Goal: Transaction & Acquisition: Subscribe to service/newsletter

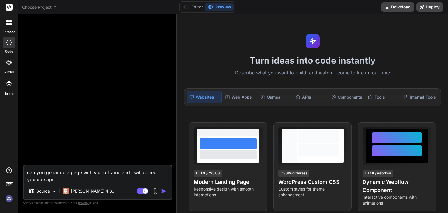
click at [7, 199] on img at bounding box center [9, 199] width 10 height 10
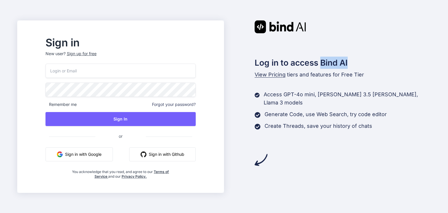
drag, startPoint x: 321, startPoint y: 60, endPoint x: 367, endPoint y: 58, distance: 45.3
click at [367, 58] on h2 "Log in to access Bind AI" at bounding box center [343, 63] width 176 height 12
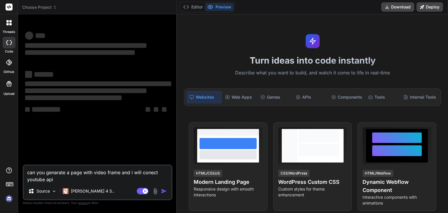
type textarea "x"
click at [11, 197] on img at bounding box center [9, 199] width 10 height 10
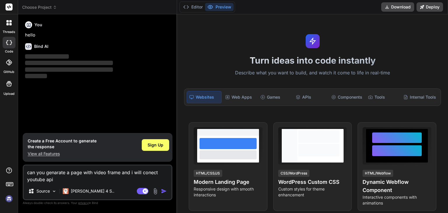
click at [7, 83] on icon at bounding box center [9, 83] width 7 height 7
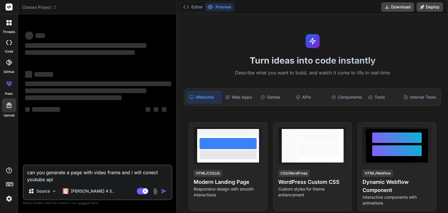
type textarea "x"
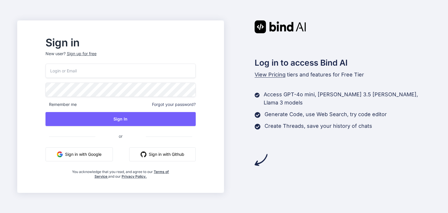
click at [91, 155] on button "Sign in with Google" at bounding box center [79, 154] width 67 height 14
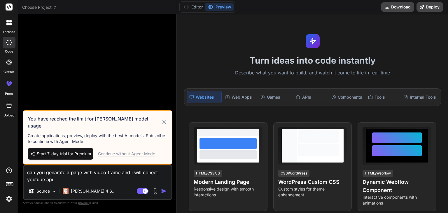
click at [9, 200] on img at bounding box center [9, 199] width 10 height 10
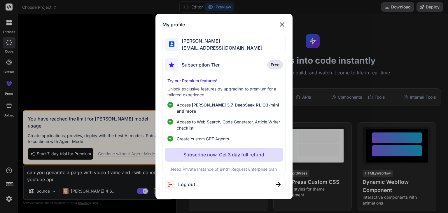
click at [281, 26] on img at bounding box center [282, 24] width 7 height 7
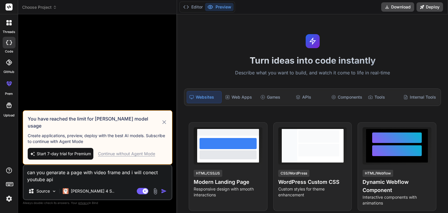
click at [9, 20] on icon at bounding box center [10, 21] width 2 height 2
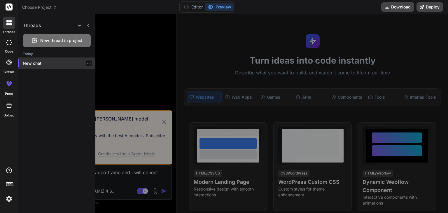
click at [44, 63] on p "New chat" at bounding box center [59, 63] width 73 height 6
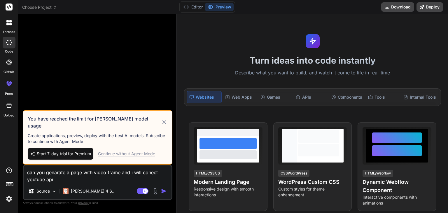
click at [166, 126] on icon at bounding box center [164, 122] width 7 height 7
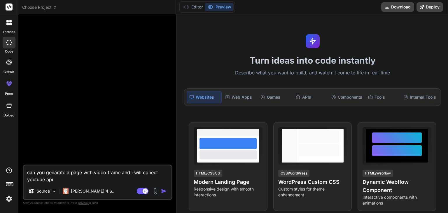
click at [8, 24] on icon at bounding box center [7, 24] width 2 height 2
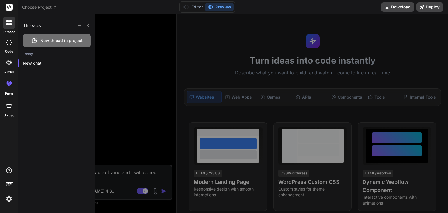
click at [9, 46] on div at bounding box center [9, 43] width 13 height 12
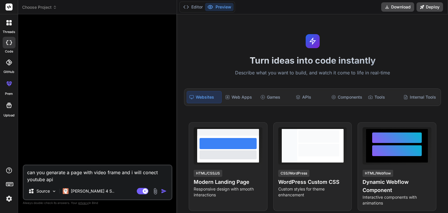
click at [9, 46] on div at bounding box center [9, 43] width 13 height 12
click at [6, 59] on div at bounding box center [9, 62] width 13 height 13
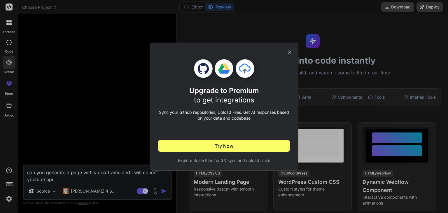
click at [294, 56] on div "Upgrade to Premium to get integrations Sync your Github repositories, Upload Fi…" at bounding box center [224, 107] width 149 height 128
click at [288, 52] on icon at bounding box center [290, 52] width 6 height 6
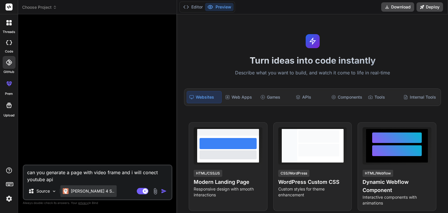
click at [84, 190] on p "[PERSON_NAME] 4 S.." at bounding box center [93, 191] width 44 height 6
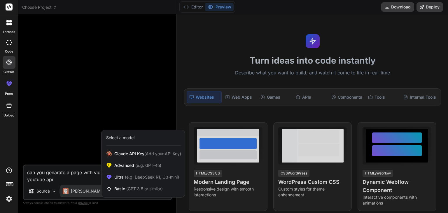
click at [83, 192] on div at bounding box center [224, 106] width 448 height 213
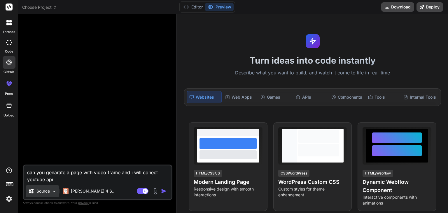
click at [33, 191] on icon at bounding box center [31, 191] width 6 height 6
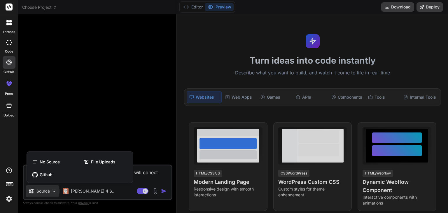
click at [33, 191] on div at bounding box center [224, 106] width 448 height 213
type textarea "x"
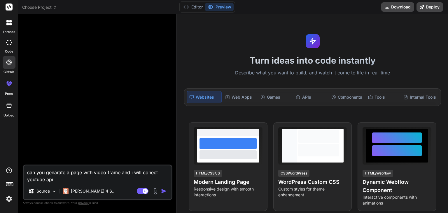
click at [6, 83] on icon at bounding box center [9, 83] width 7 height 7
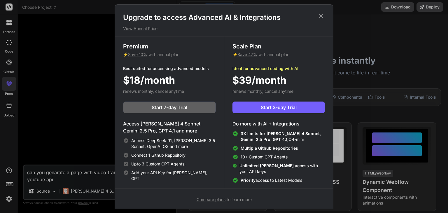
click at [1, 86] on div "Upgrade to access Advanced AI & Integrations View Annual Price Premium ⚡ Save 1…" at bounding box center [224, 106] width 448 height 213
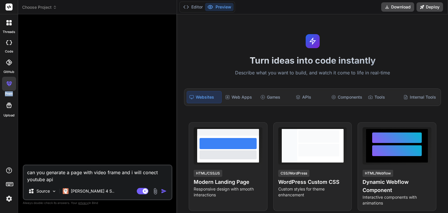
click at [1, 86] on div "prem" at bounding box center [9, 85] width 18 height 22
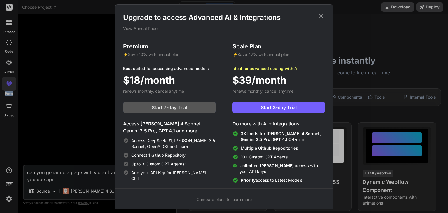
click at [173, 109] on span "Start 7-day Trial" at bounding box center [170, 107] width 36 height 7
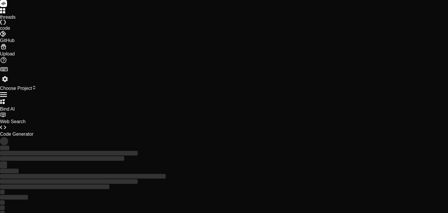
type textarea "x"
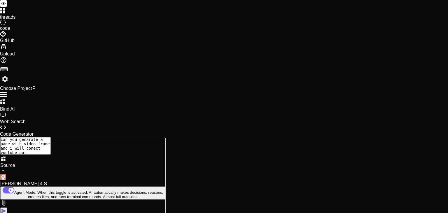
click at [6, 37] on icon at bounding box center [3, 34] width 6 height 6
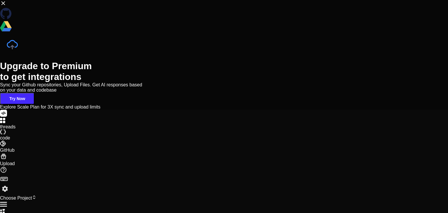
click at [25, 101] on span "Try Now" at bounding box center [17, 98] width 16 height 5
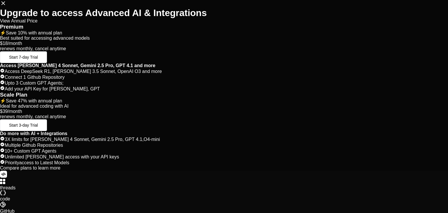
click at [38, 60] on span "Start 7-day Trial" at bounding box center [23, 57] width 29 height 5
click at [6, 6] on icon at bounding box center [3, 3] width 6 height 6
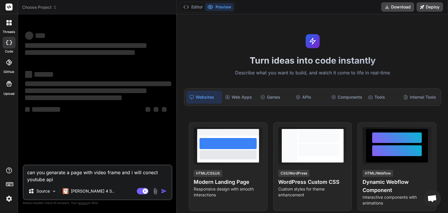
type textarea "x"
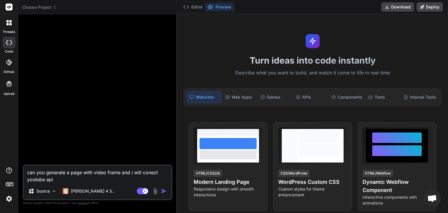
click at [9, 199] on img at bounding box center [9, 199] width 10 height 10
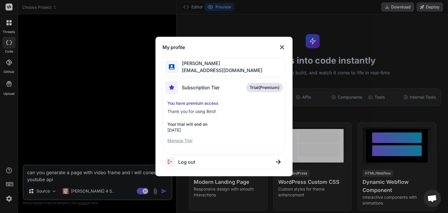
click at [286, 46] on div "My profile mohamed zackefron19921127@gmail.com Subscription Tier Trial(Premium)…" at bounding box center [224, 107] width 137 height 140
click at [280, 46] on img at bounding box center [282, 47] width 7 height 7
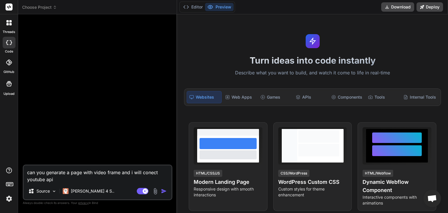
click at [10, 66] on div at bounding box center [9, 62] width 13 height 13
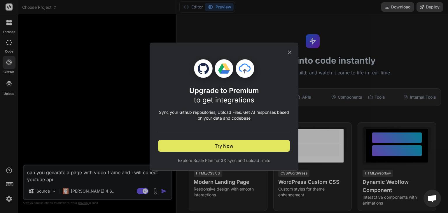
click at [221, 146] on span "Try Now" at bounding box center [224, 145] width 19 height 7
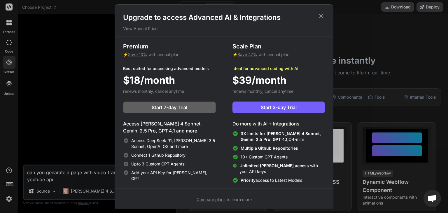
click at [319, 18] on icon at bounding box center [321, 16] width 6 height 6
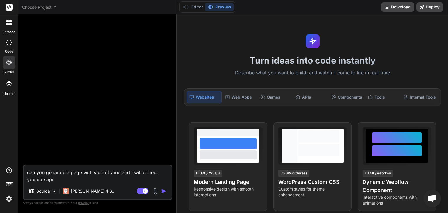
drag, startPoint x: 60, startPoint y: 179, endPoint x: 0, endPoint y: 164, distance: 61.9
click at [0, 164] on div "threads code GitHub Upload Choose Project Created with Pixso. Bind AI Web Searc…" at bounding box center [224, 106] width 448 height 213
type textarea "c"
type textarea "x"
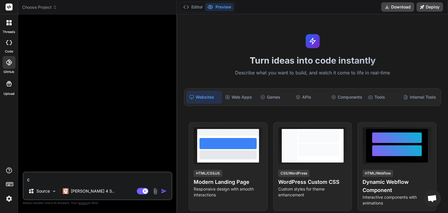
type textarea "co"
type textarea "x"
type textarea "con"
type textarea "x"
type textarea "cone"
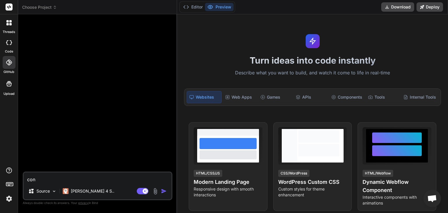
type textarea "x"
type textarea "conec"
type textarea "x"
type textarea "conect"
type textarea "x"
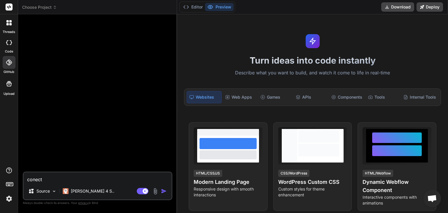
type textarea "conect"
type textarea "x"
type textarea "conect t"
type textarea "x"
type textarea "conect to"
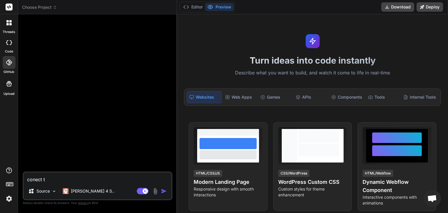
type textarea "x"
type textarea "conect to"
type textarea "x"
type textarea "conect to g"
type textarea "x"
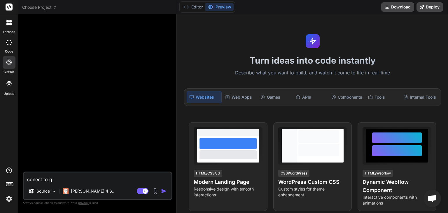
type textarea "conect to gi"
type textarea "x"
type textarea "conect to git"
type textarea "x"
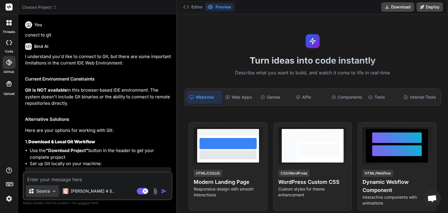
click at [47, 194] on div "Source" at bounding box center [42, 191] width 33 height 12
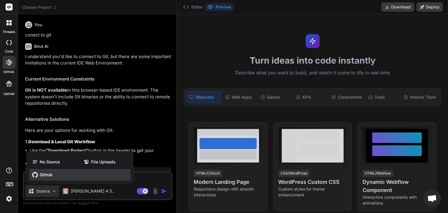
click at [43, 174] on span "Github" at bounding box center [46, 175] width 13 height 6
type textarea "x"
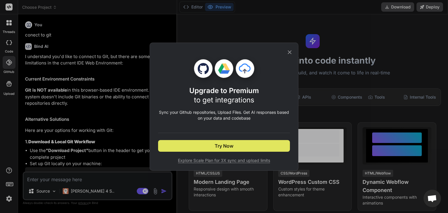
click at [243, 143] on button "Try Now" at bounding box center [224, 146] width 132 height 12
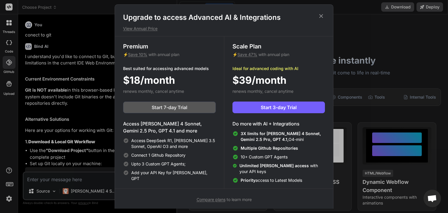
click at [169, 110] on span "Start 7-day Trial" at bounding box center [170, 107] width 36 height 7
click at [319, 15] on icon at bounding box center [321, 16] width 6 height 6
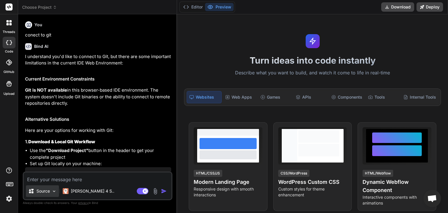
click at [38, 191] on p "Source" at bounding box center [42, 191] width 13 height 6
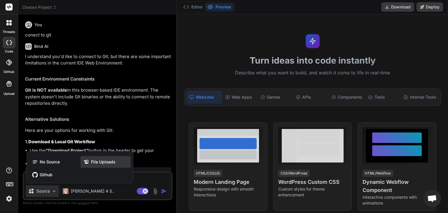
click at [98, 164] on span "File Uploads" at bounding box center [103, 162] width 25 height 6
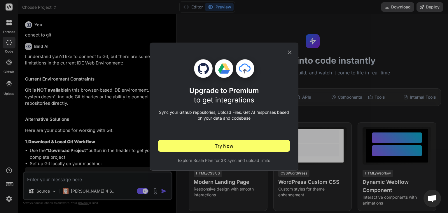
click at [290, 53] on icon at bounding box center [290, 52] width 6 height 6
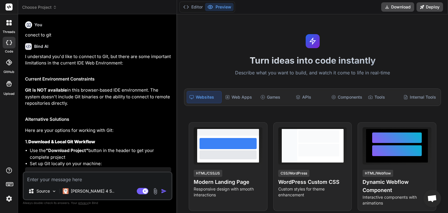
click at [8, 196] on img at bounding box center [9, 199] width 10 height 10
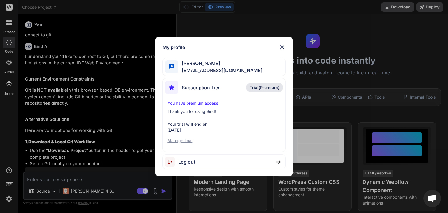
click at [178, 140] on p "Manage Trial" at bounding box center [224, 141] width 113 height 6
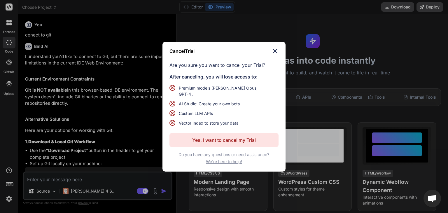
click at [278, 52] on img at bounding box center [275, 51] width 7 height 7
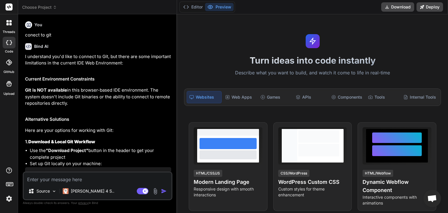
click at [9, 26] on div at bounding box center [9, 23] width 12 height 12
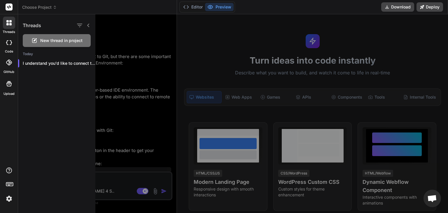
click at [52, 41] on span "New thread in project" at bounding box center [61, 41] width 42 height 6
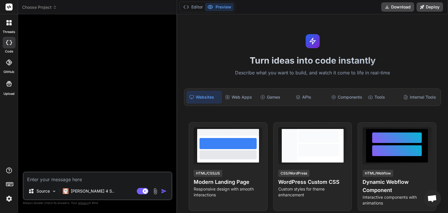
click at [8, 81] on icon at bounding box center [9, 83] width 7 height 7
type textarea "x"
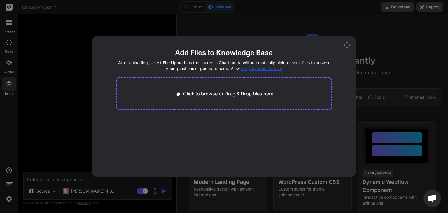
click at [207, 93] on p "Click to browse or Drag & Drop files here" at bounding box center [228, 93] width 90 height 7
type input "C:\fakepath\.gitignore"
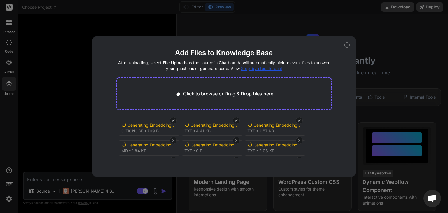
click at [346, 45] on icon at bounding box center [347, 44] width 5 height 5
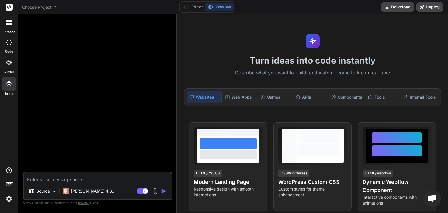
click at [5, 71] on label "GitHub" at bounding box center [9, 71] width 11 height 5
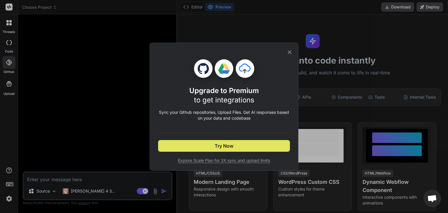
click at [248, 147] on button "Try Now" at bounding box center [224, 146] width 132 height 12
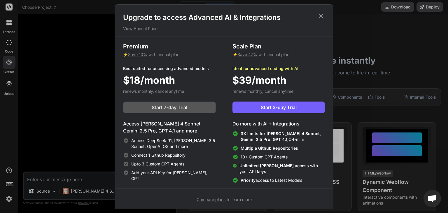
click at [155, 105] on span "Start 7-day Trial" at bounding box center [170, 107] width 36 height 7
type textarea "x"
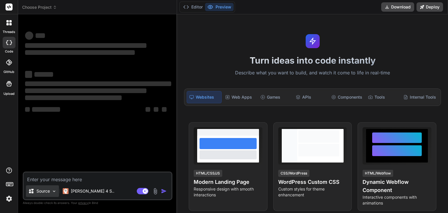
click at [47, 188] on div "Source" at bounding box center [42, 191] width 33 height 12
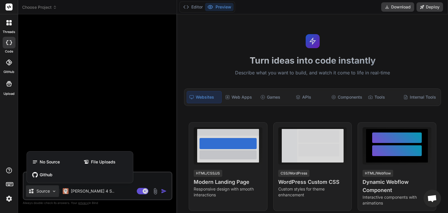
click at [112, 198] on div at bounding box center [224, 106] width 448 height 213
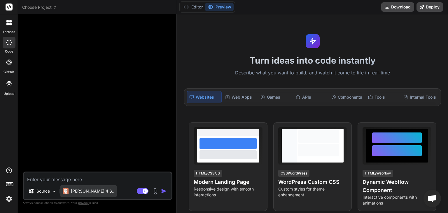
click at [83, 192] on p "[PERSON_NAME] 4 S.." at bounding box center [93, 191] width 44 height 6
click at [157, 191] on img at bounding box center [155, 191] width 7 height 7
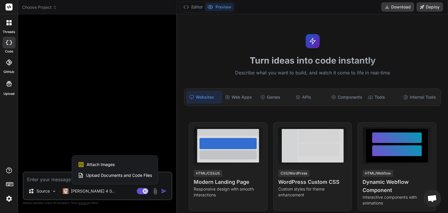
click at [143, 178] on span "Upload Documents and Code Files" at bounding box center [119, 176] width 66 height 6
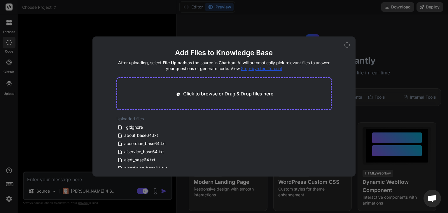
scroll to position [35, 0]
click at [346, 46] on icon at bounding box center [347, 44] width 5 height 5
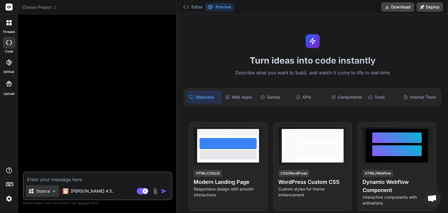
click at [53, 192] on img at bounding box center [54, 191] width 5 height 5
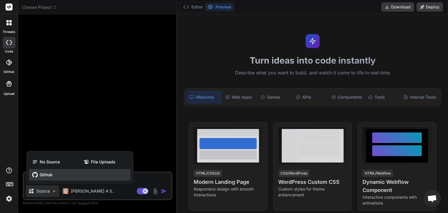
click at [33, 175] on icon at bounding box center [35, 175] width 6 height 6
type textarea "x"
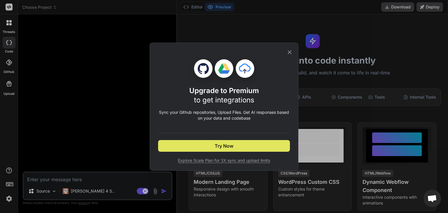
click at [229, 145] on span "Try Now" at bounding box center [224, 145] width 19 height 7
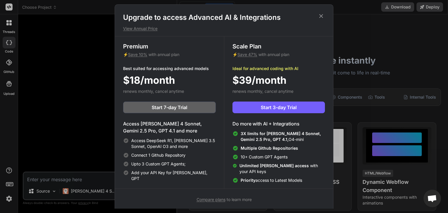
scroll to position [2, 0]
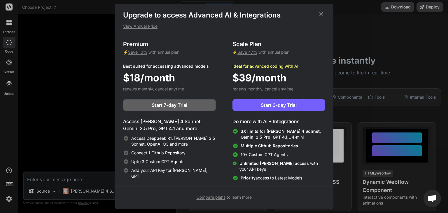
click at [326, 16] on div "Upgrade to access Advanced AI & Integrations View Annual Price" at bounding box center [224, 20] width 218 height 19
click at [324, 15] on icon at bounding box center [321, 14] width 6 height 6
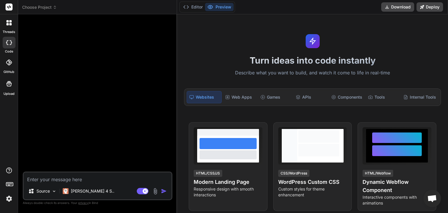
click at [10, 198] on img at bounding box center [9, 199] width 10 height 10
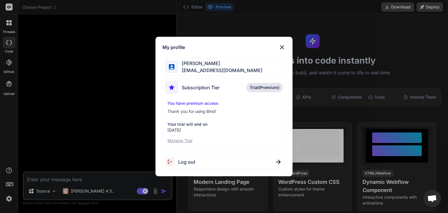
click at [256, 90] on span "Trial(Premium)" at bounding box center [265, 88] width 30 height 6
click at [233, 65] on span "mohamed" at bounding box center [220, 63] width 84 height 7
click at [177, 142] on p "Manage Trial" at bounding box center [224, 141] width 113 height 6
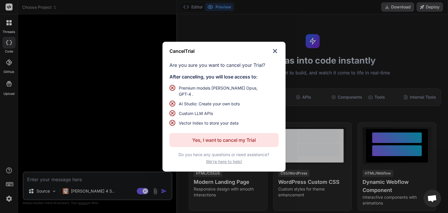
click at [276, 55] on img at bounding box center [275, 51] width 7 height 7
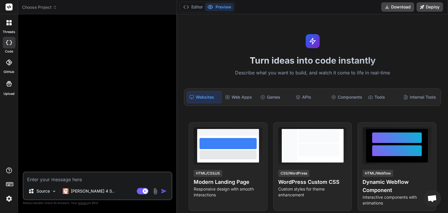
click at [11, 69] on label "GitHub" at bounding box center [9, 71] width 11 height 5
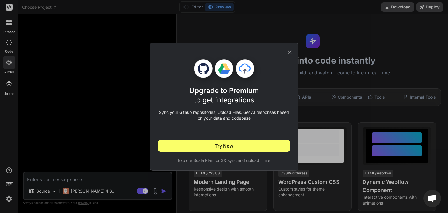
click at [9, 41] on div "Upgrade to Premium to get integrations Sync your Github repositories, Upload Fi…" at bounding box center [224, 106] width 448 height 213
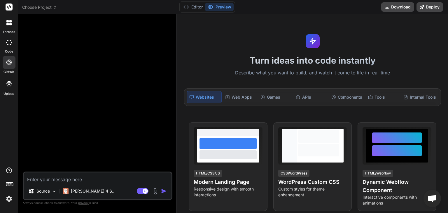
click at [12, 41] on div at bounding box center [9, 43] width 13 height 12
click at [13, 31] on label "threads" at bounding box center [9, 31] width 13 height 5
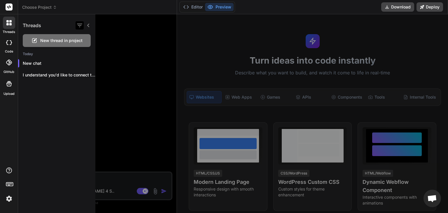
click at [76, 25] on icon "button" at bounding box center [79, 25] width 7 height 7
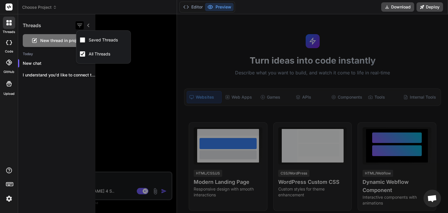
click at [76, 25] on icon "button" at bounding box center [79, 25] width 7 height 7
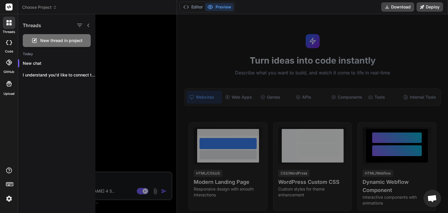
click at [13, 71] on label "GitHub" at bounding box center [9, 71] width 11 height 5
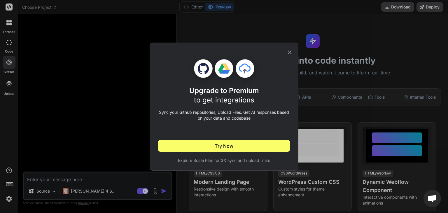
click at [7, 86] on div "Upgrade to Premium to get integrations Sync your Github repositories, Upload Fi…" at bounding box center [224, 106] width 448 height 213
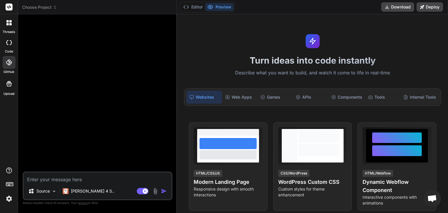
click at [8, 166] on div "threads code GitHub Upload" at bounding box center [9, 106] width 18 height 213
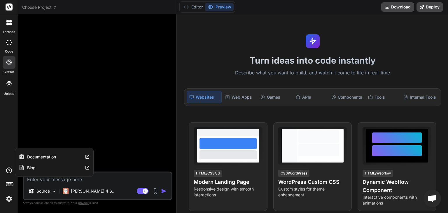
click at [7, 169] on icon at bounding box center [9, 170] width 7 height 7
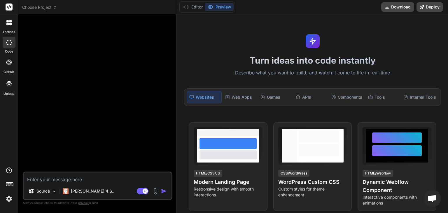
click at [6, 81] on icon at bounding box center [9, 83] width 7 height 7
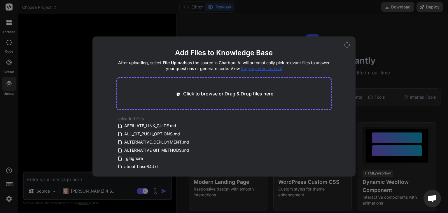
click at [347, 44] on icon at bounding box center [347, 44] width 5 height 5
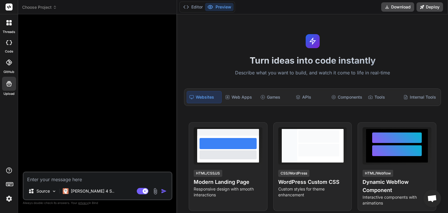
click at [6, 65] on icon at bounding box center [9, 63] width 6 height 6
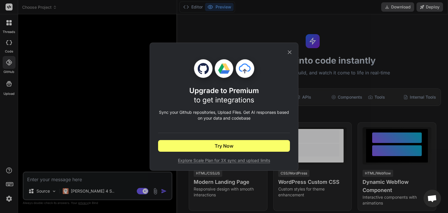
click at [292, 54] on icon at bounding box center [290, 52] width 6 height 6
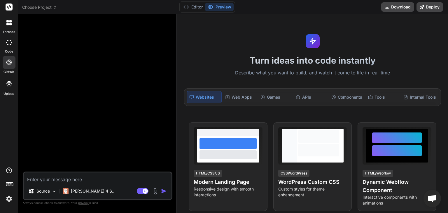
click at [9, 32] on label "threads" at bounding box center [9, 31] width 13 height 5
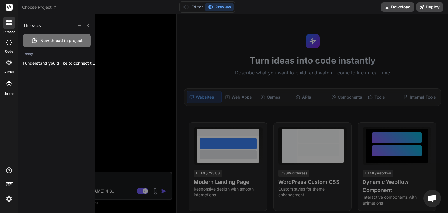
click at [8, 49] on label "code" at bounding box center [9, 51] width 8 height 5
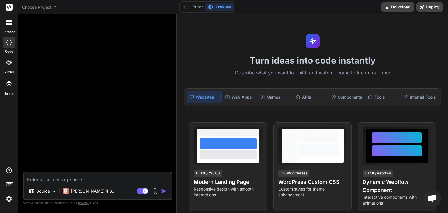
click at [11, 32] on label "threads" at bounding box center [9, 31] width 13 height 5
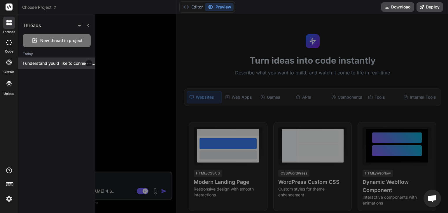
click at [88, 63] on icon "button" at bounding box center [89, 64] width 4 height 4
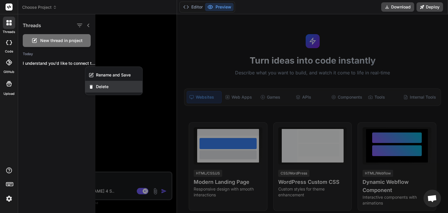
click at [102, 86] on span "Delete" at bounding box center [102, 87] width 13 height 6
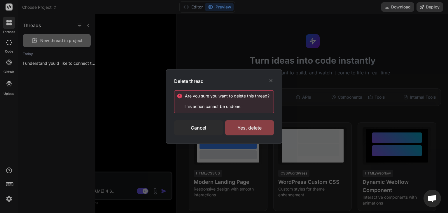
click at [250, 130] on div "Yes, delete" at bounding box center [249, 127] width 49 height 15
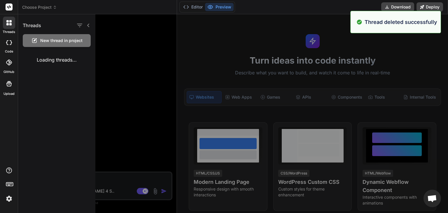
click at [134, 67] on div at bounding box center [280, 113] width 371 height 199
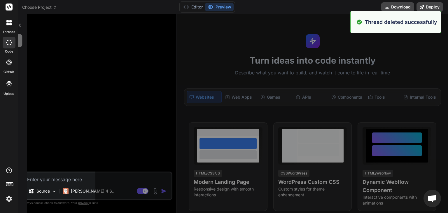
type textarea "x"
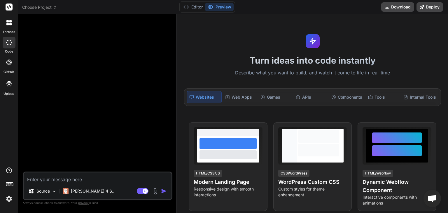
click at [6, 198] on img at bounding box center [9, 199] width 10 height 10
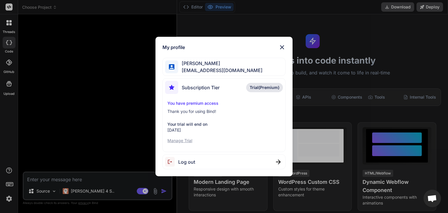
click at [281, 46] on img at bounding box center [282, 47] width 7 height 7
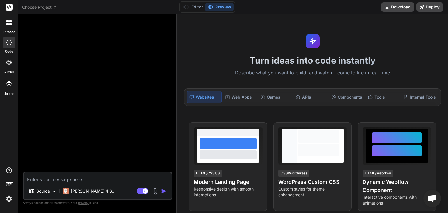
click at [11, 70] on label "GitHub" at bounding box center [9, 71] width 11 height 5
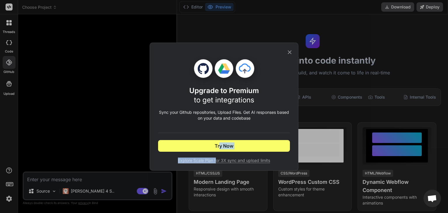
drag, startPoint x: 220, startPoint y: 137, endPoint x: 218, endPoint y: 160, distance: 23.5
click at [218, 159] on div "Upgrade to Premium to get integrations Sync your Github repositories, Upload Fi…" at bounding box center [224, 111] width 132 height 104
click at [218, 160] on span "Explore Scale Plan for 3X sync and upload limits" at bounding box center [224, 161] width 132 height 6
click at [291, 53] on icon at bounding box center [290, 52] width 4 height 4
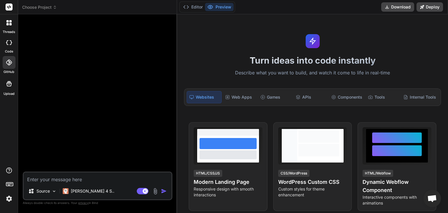
click at [7, 47] on div at bounding box center [9, 43] width 13 height 12
click at [9, 2] on div at bounding box center [9, 7] width 18 height 14
click at [9, 7] on icon at bounding box center [9, 7] width 4 height 4
click at [44, 9] on span "Choose Project" at bounding box center [39, 7] width 35 height 6
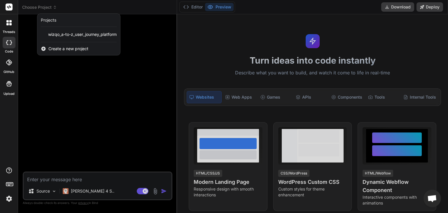
click at [63, 51] on span "Create a new project" at bounding box center [68, 49] width 40 height 6
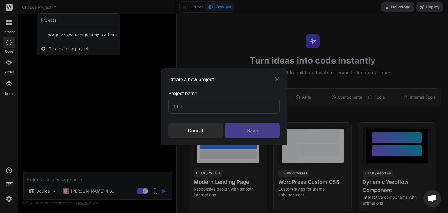
click at [207, 108] on input "text" at bounding box center [224, 106] width 112 height 14
type input "wizqo"
click at [274, 124] on div "Save" at bounding box center [252, 130] width 55 height 15
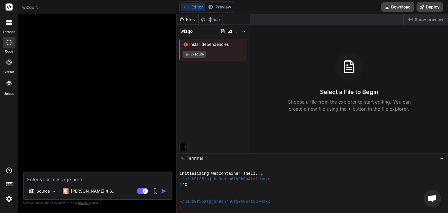
click at [211, 18] on div "Github" at bounding box center [211, 20] width 24 height 6
click at [211, 19] on div "Github" at bounding box center [211, 20] width 24 height 6
click at [198, 19] on div "Files" at bounding box center [187, 20] width 21 height 6
click at [193, 19] on div "Files" at bounding box center [187, 20] width 21 height 6
click at [219, 21] on div "Github" at bounding box center [211, 20] width 24 height 6
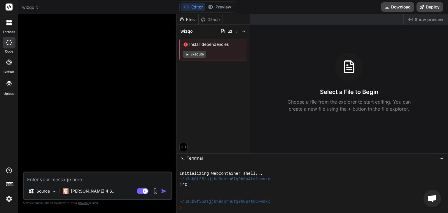
click at [8, 66] on div at bounding box center [9, 62] width 13 height 13
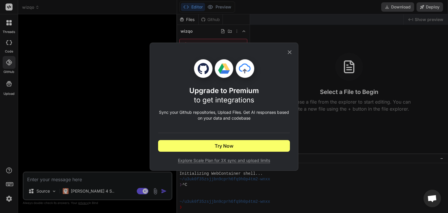
click at [293, 52] on icon at bounding box center [290, 52] width 6 height 6
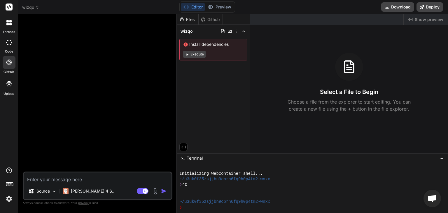
click at [425, 20] on span "Show preview" at bounding box center [429, 20] width 29 height 6
click at [77, 192] on p "Claude 4 S.." at bounding box center [93, 191] width 44 height 6
click at [89, 189] on p "Claude 4 S.." at bounding box center [93, 191] width 44 height 6
click at [55, 191] on img at bounding box center [54, 191] width 5 height 5
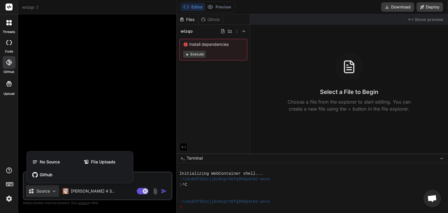
click at [55, 191] on div at bounding box center [224, 106] width 448 height 213
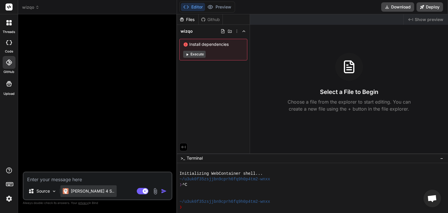
click at [79, 192] on p "Claude 4 S.." at bounding box center [93, 191] width 44 height 6
click at [96, 193] on div "Claude 4 S.." at bounding box center [88, 191] width 56 height 12
click at [156, 191] on img at bounding box center [155, 191] width 7 height 7
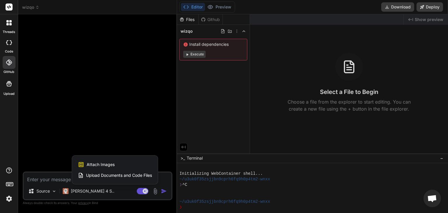
click at [154, 192] on div at bounding box center [224, 106] width 448 height 213
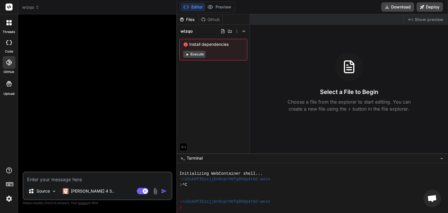
click at [210, 17] on div "Github" at bounding box center [211, 20] width 24 height 6
click at [187, 19] on div "Files" at bounding box center [187, 20] width 21 height 6
click at [216, 19] on div "Github" at bounding box center [211, 20] width 24 height 6
click at [194, 9] on button "Editor" at bounding box center [193, 7] width 24 height 8
click at [58, 185] on div "Source Claude 4 S.. Agent Mode. When this toggle is activated, AI automatically…" at bounding box center [98, 186] width 150 height 29
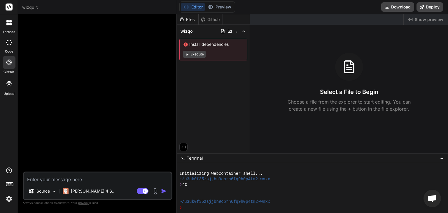
click at [56, 174] on textarea at bounding box center [98, 178] width 148 height 11
click at [11, 27] on div at bounding box center [9, 23] width 12 height 12
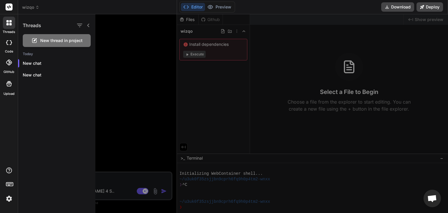
click at [7, 43] on icon at bounding box center [9, 42] width 6 height 5
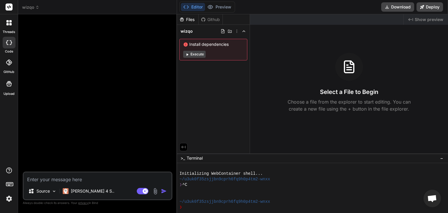
click at [6, 23] on icon at bounding box center [8, 22] width 5 height 5
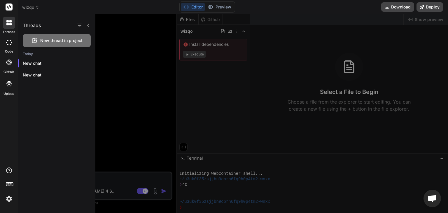
click at [10, 87] on div at bounding box center [9, 84] width 14 height 14
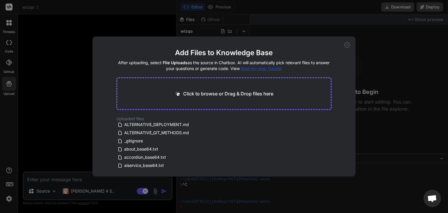
scroll to position [35, 0]
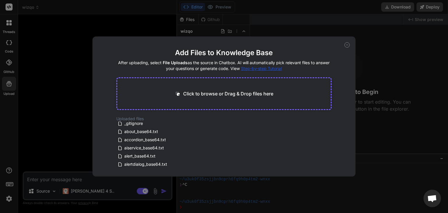
click at [347, 46] on icon at bounding box center [347, 44] width 5 height 5
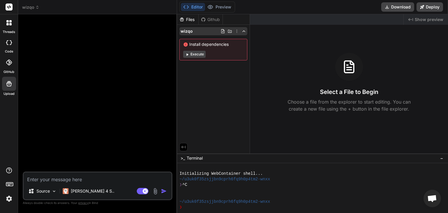
click at [238, 29] on icon at bounding box center [237, 31] width 5 height 5
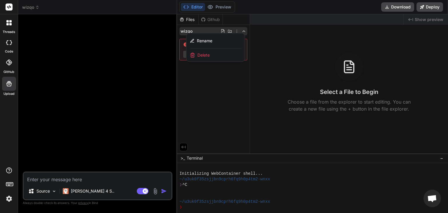
click at [238, 29] on div at bounding box center [312, 113] width 271 height 199
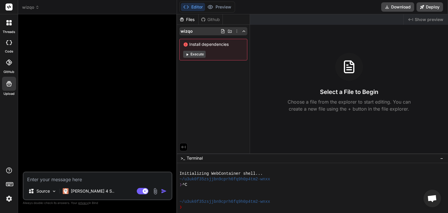
click at [229, 32] on icon at bounding box center [230, 31] width 5 height 5
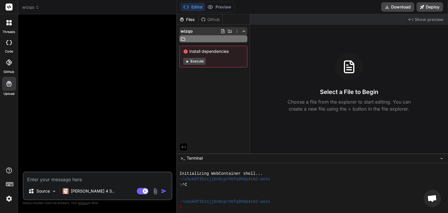
click at [231, 31] on icon at bounding box center [230, 31] width 5 height 5
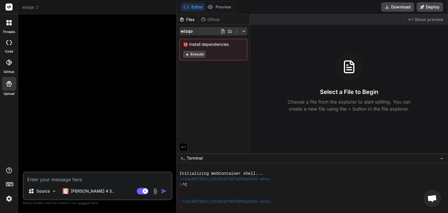
click at [225, 31] on icon at bounding box center [223, 31] width 3 height 4
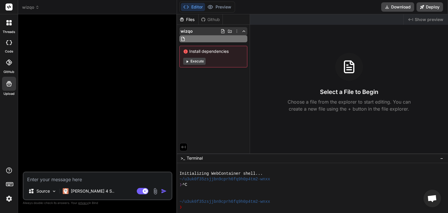
click at [223, 31] on icon at bounding box center [223, 31] width 3 height 4
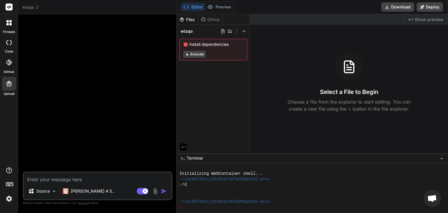
click at [217, 20] on div "Github" at bounding box center [211, 20] width 24 height 6
click at [8, 65] on icon at bounding box center [9, 63] width 6 height 6
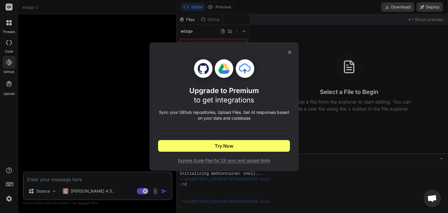
click at [287, 52] on icon at bounding box center [290, 52] width 6 height 6
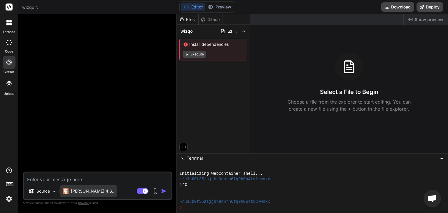
click at [74, 192] on p "Claude 4 S.." at bounding box center [93, 191] width 44 height 6
click at [49, 194] on p "Source" at bounding box center [42, 191] width 13 height 6
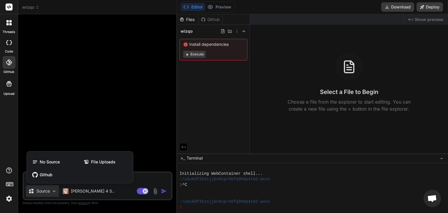
click at [42, 169] on div "No Source File Uploads Github" at bounding box center [80, 168] width 106 height 29
click at [43, 174] on span "Github" at bounding box center [46, 175] width 13 height 6
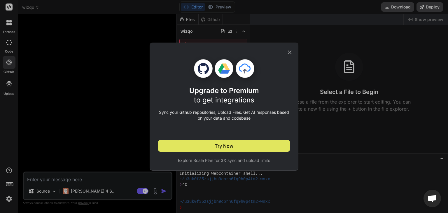
click at [237, 142] on button "Try Now" at bounding box center [224, 146] width 132 height 12
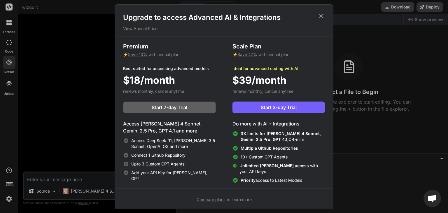
click at [325, 11] on div "Upgrade to access Advanced AI & Integrations View Annual Price Premium ⚡ Save 1…" at bounding box center [224, 107] width 219 height 207
click at [322, 15] on icon at bounding box center [322, 16] width 4 height 4
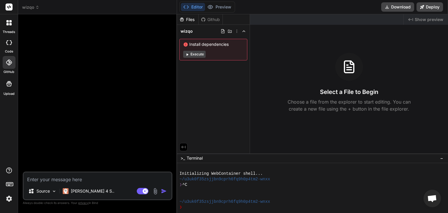
click at [9, 198] on img at bounding box center [9, 199] width 10 height 10
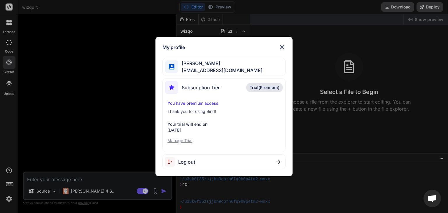
click at [53, 83] on div "My profile mohamed zackefron19921127@gmail.com Subscription Tier Trial(Premium)…" at bounding box center [224, 106] width 448 height 213
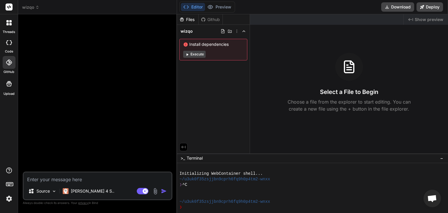
click at [77, 182] on textarea at bounding box center [98, 178] width 148 height 11
click at [43, 179] on textarea at bounding box center [98, 178] width 148 height 11
click at [98, 122] on div at bounding box center [98, 95] width 149 height 153
click at [83, 179] on textarea at bounding box center [98, 178] width 148 height 11
click at [155, 189] on img at bounding box center [155, 191] width 7 height 7
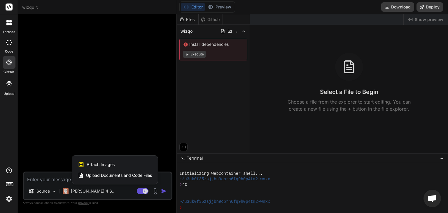
click at [98, 164] on span "Attach Images" at bounding box center [101, 165] width 28 height 6
type textarea "x"
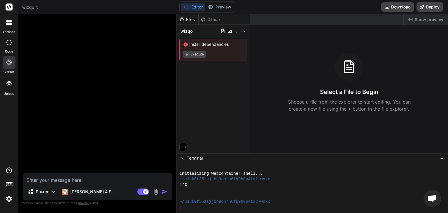
type input "C:\fakepath\Screenshot 2025-08-14 100614.png"
type textarea "x"
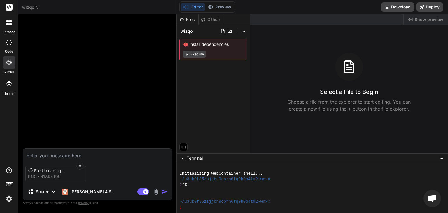
click at [84, 180] on div "File Uploading... png 417.95 KB" at bounding box center [55, 173] width 61 height 15
click at [46, 149] on textarea at bounding box center [97, 154] width 149 height 11
type textarea "m"
type textarea "x"
type textarea "ma"
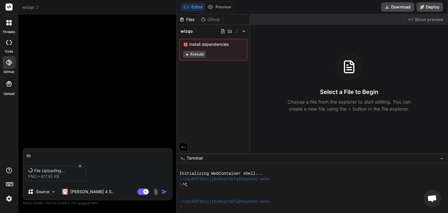
type textarea "x"
type textarea "mak"
type textarea "x"
type textarea "make"
type textarea "x"
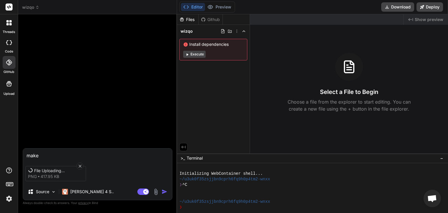
type textarea "make"
type textarea "x"
type textarea "make a"
type textarea "x"
type textarea "make a"
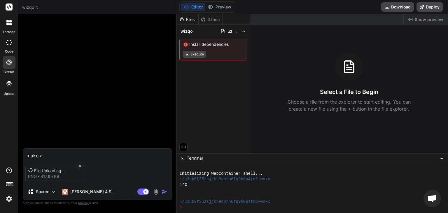
type textarea "x"
type textarea "make a s"
type textarea "x"
type textarea "make a si"
type textarea "x"
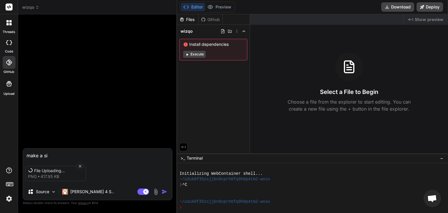
type textarea "make a sit"
type textarea "x"
type textarea "make a site"
type textarea "x"
type textarea "make a site"
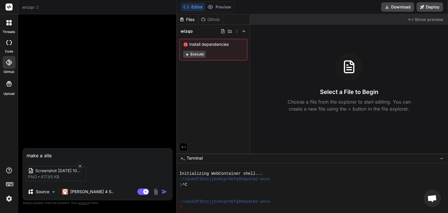
type textarea "x"
type textarea "make a site l"
type textarea "x"
type textarea "make a site li"
type textarea "x"
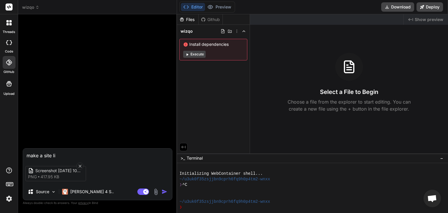
type textarea "make a site lik"
type textarea "x"
type textarea "make a site like"
type textarea "x"
type textarea "make a site like"
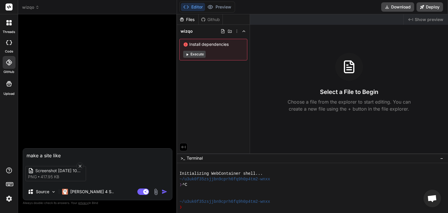
type textarea "x"
type textarea "make a site like t"
type textarea "x"
type textarea "make a site like th"
type textarea "x"
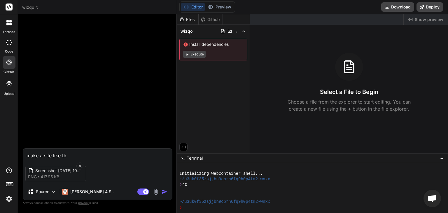
type textarea "make a site like thi"
type textarea "x"
type textarea "make a site like this"
type textarea "x"
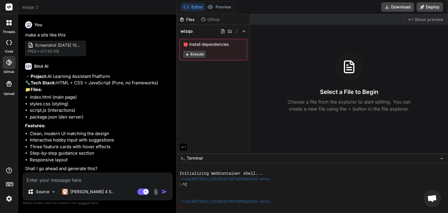
type textarea "x"
type textarea "n"
type textarea "x"
type textarea "no"
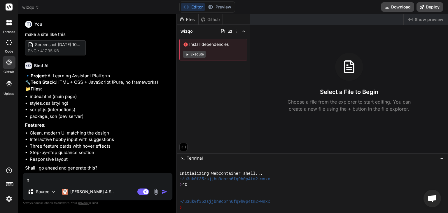
type textarea "x"
type textarea "nod"
type textarea "x"
type textarea "node"
type textarea "x"
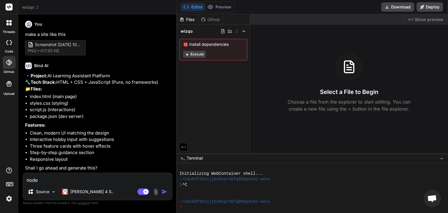
type textarea "node."
type textarea "x"
type textarea "node.j"
type textarea "x"
type textarea "node.js"
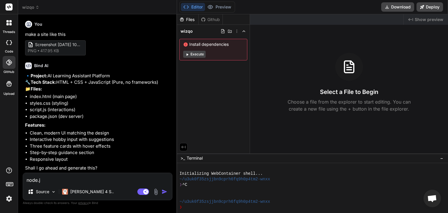
type textarea "x"
type textarea "node.js"
type textarea "x"
type textarea "node.js a"
type textarea "x"
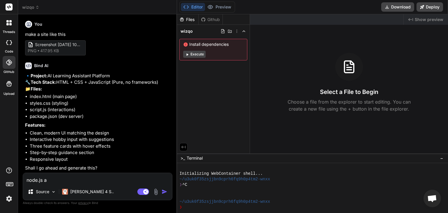
type textarea "node.js an"
type textarea "x"
type textarea "node.js and"
type textarea "x"
type textarea "node.js and"
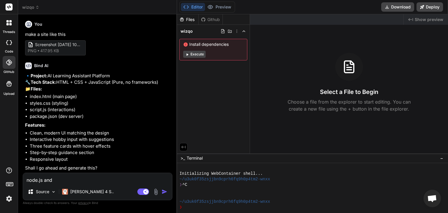
type textarea "x"
type textarea "node.js and t"
type textarea "x"
type textarea "node.js and ta"
type textarea "x"
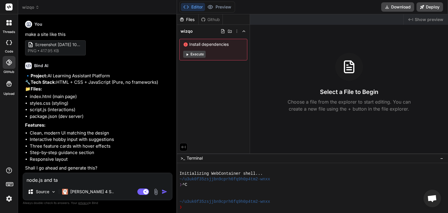
type textarea "node.js and tai"
type textarea "x"
type textarea "node.js and tail"
type textarea "x"
type textarea "node.js and tailw"
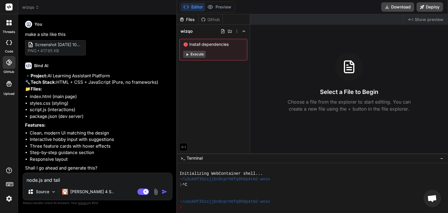
type textarea "x"
type textarea "node.js and tailwi"
type textarea "x"
type textarea "node.js and tailwin"
type textarea "x"
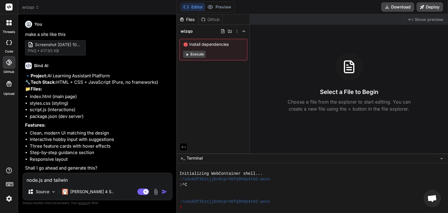
type textarea "node.js and tailwind"
type textarea "x"
type textarea "node.js and tailwindc"
type textarea "x"
type textarea "node.js and tailwindcs"
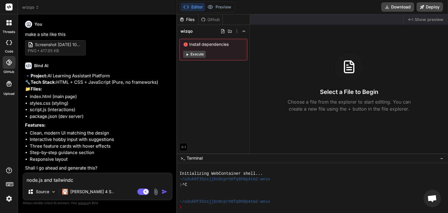
type textarea "x"
type textarea "node.js and tailwindcss"
type textarea "x"
type textarea "node.js and tailwindcss"
type textarea "x"
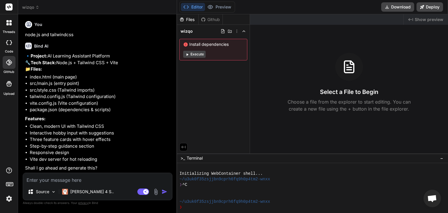
scroll to position [181, 0]
type textarea "x"
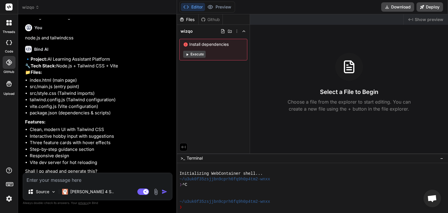
drag, startPoint x: 121, startPoint y: 111, endPoint x: 122, endPoint y: 107, distance: 4.9
drag, startPoint x: 122, startPoint y: 107, endPoint x: 91, endPoint y: 95, distance: 33.1
click at [91, 76] on p "🔹 Project: AI Learning Assistant Platform 🔧 Tech Stack: Node.js + Tailwind CSS …" at bounding box center [98, 66] width 146 height 20
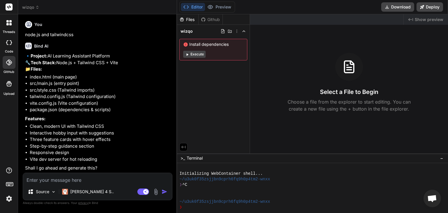
scroll to position [181, 0]
click at [91, 180] on textarea at bounding box center [97, 178] width 149 height 11
type textarea "o"
type textarea "x"
type textarea "ok"
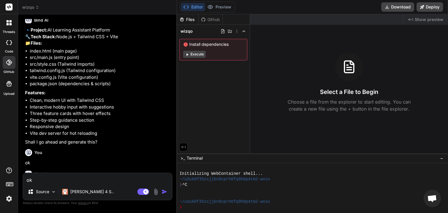
type textarea "x"
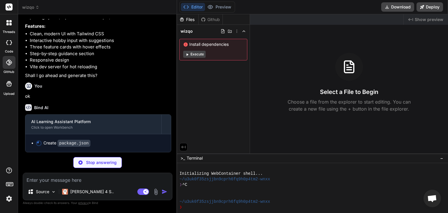
scroll to position [273, 0]
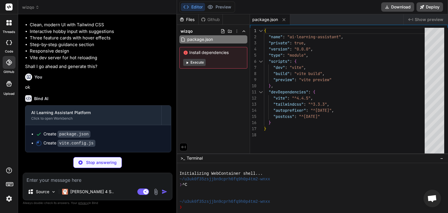
type textarea "x"
type textarea "import { defineConfig } from 'vite' export default defineConfig({ server: { por…"
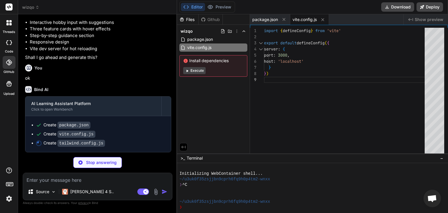
type textarea "x"
type textarea "}, plugins: [], }"
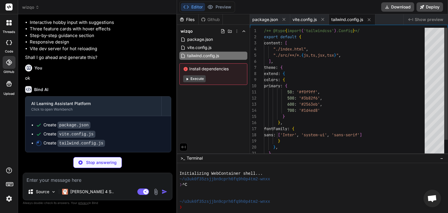
type textarea "x"
type textarea "export default { plugins: { tailwindcss: {}, autoprefixer: {}, }, }"
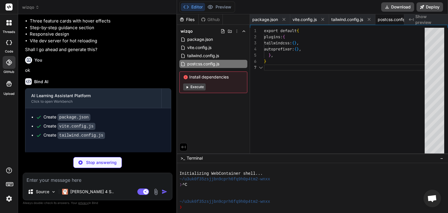
scroll to position [0, 20]
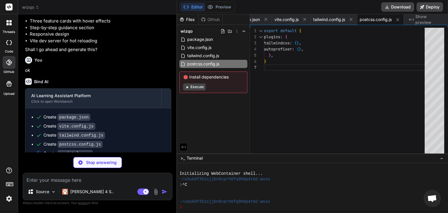
type textarea "x"
type textarea "hover:-translate-y-2; } .input-focus { @apply focus:ring-2 focus:ring-primary-5…"
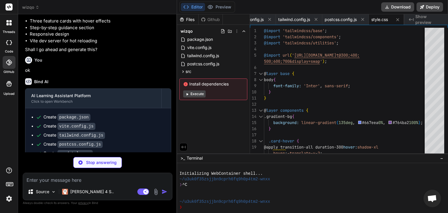
click at [206, 20] on div "Github" at bounding box center [211, 20] width 24 height 6
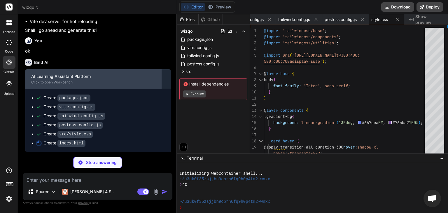
scroll to position [318, 0]
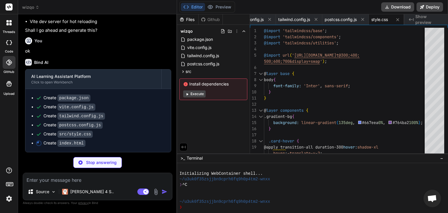
type textarea "x"
type textarea "</div> </div> </footer> <script type="module" src="/src/main.js"></script> </bo…"
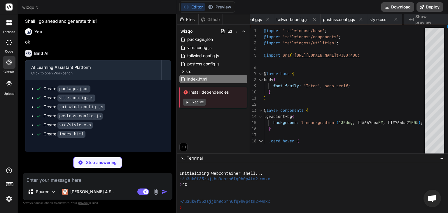
type textarea "x"
type textarea "setTimeout(() => { heroTitle.style.transition = 'opacity 1s ease, transform 1s …"
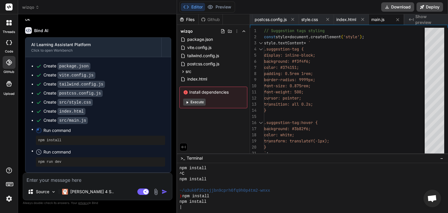
scroll to position [350, 0]
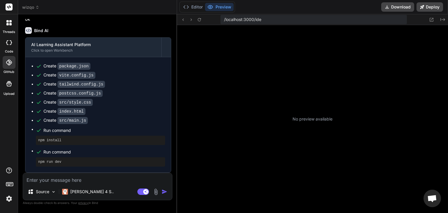
type textarea "x"
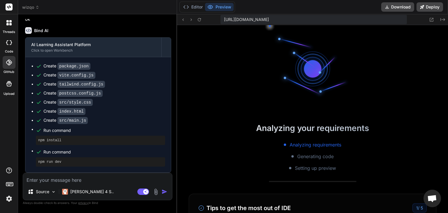
scroll to position [263, 0]
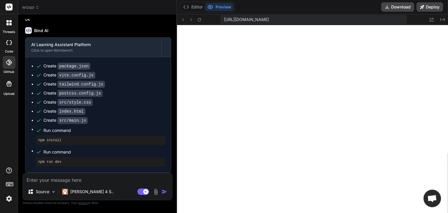
click at [75, 179] on textarea at bounding box center [97, 178] width 149 height 11
paste textarea "Wizqo A-to-Z User Journey (Updated with A/B Test for Login Timing) Format: Chat…"
type textarea "Wizqo A-to-Z User Journey (Updated with A/B Test for Login Timing) Format: Chat…"
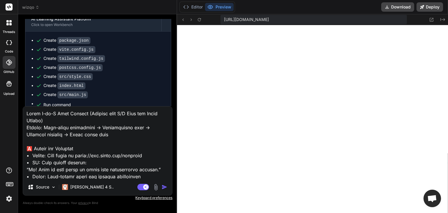
scroll to position [1549, 0]
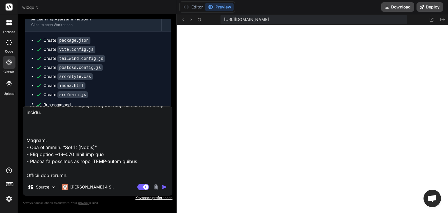
type textarea "x"
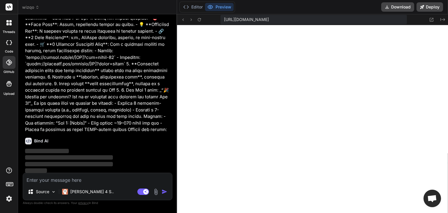
scroll to position [1074, 0]
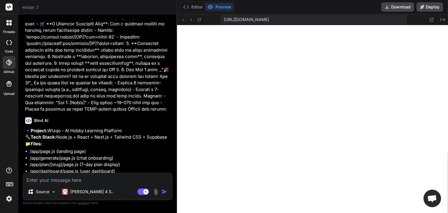
type textarea "x"
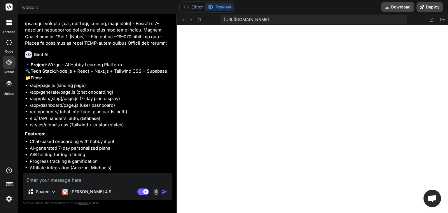
scroll to position [1194, 0]
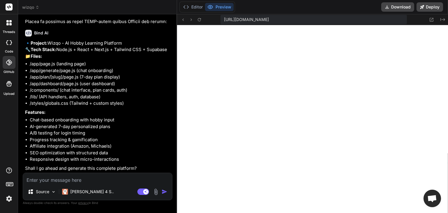
click at [106, 184] on div "Source Claude 4 S.. Agent Mode. When this toggle is activated, AI automatically…" at bounding box center [98, 186] width 150 height 27
click at [106, 180] on textarea at bounding box center [97, 178] width 149 height 11
type textarea "o"
type textarea "x"
type textarea "ok"
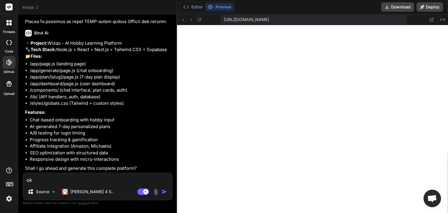
type textarea "x"
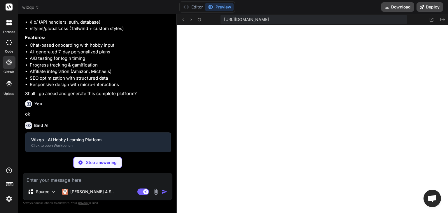
scroll to position [1254, 0]
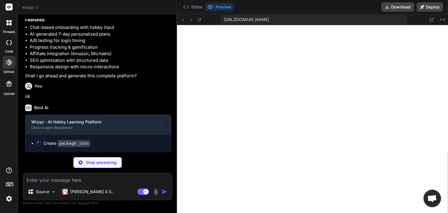
type textarea "x"
type textarea "}"
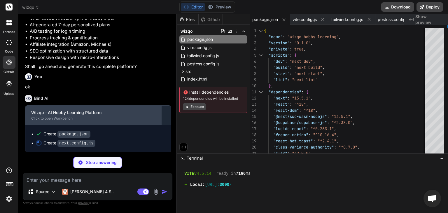
scroll to position [1295, 0]
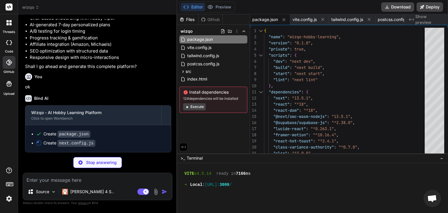
type textarea "x"
type textarea "module.exports = nextConfig"
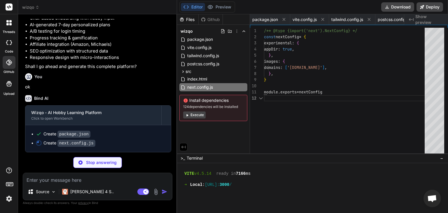
scroll to position [0, 166]
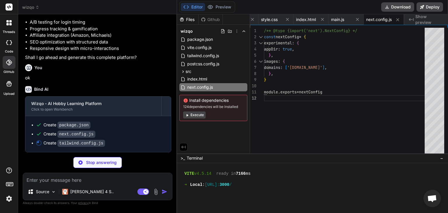
type textarea "x"
type textarea "}, }, }, }, plugins: [], }"
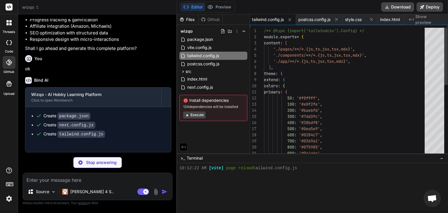
scroll to position [286, 0]
type textarea "x"
type textarea "module.exports = { plugins: { tailwindcss: {}, autoprefixer: {}, }, }"
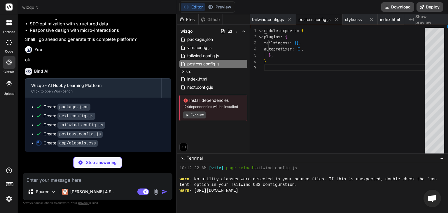
type textarea "x"
type textarea "transform-origin: 50% 50%; } }"
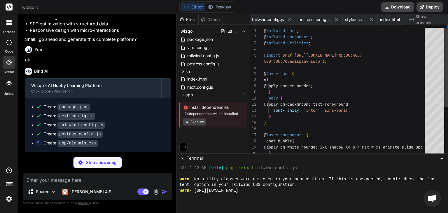
scroll to position [0, 202]
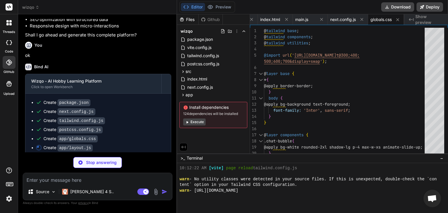
type textarea "x"
type textarea ") }"
type textarea "x"
type textarea "}"
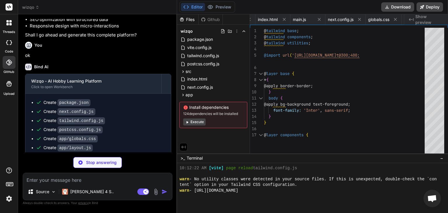
type textarea "x"
type textarea "</div> ) }"
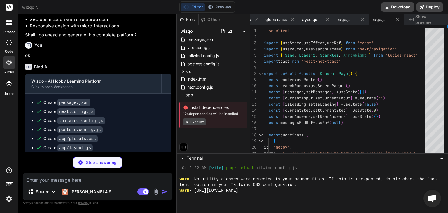
scroll to position [1358, 0]
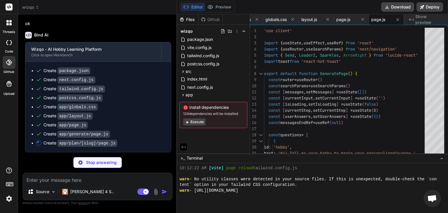
type textarea "x"
type textarea ")} </main> </div> ) }"
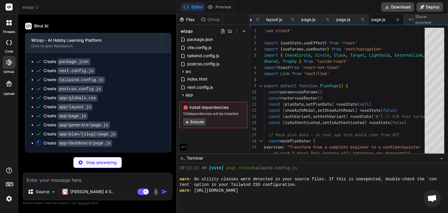
scroll to position [1367, 0]
click at [219, 8] on button "Preview" at bounding box center [219, 7] width 29 height 8
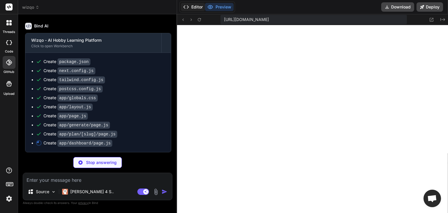
click at [196, 5] on button "Editor" at bounding box center [193, 7] width 24 height 8
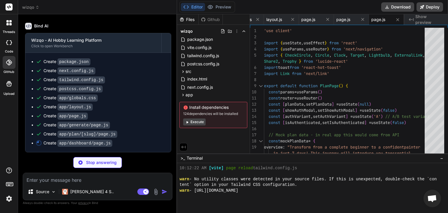
type textarea "x"
type textarea "}"
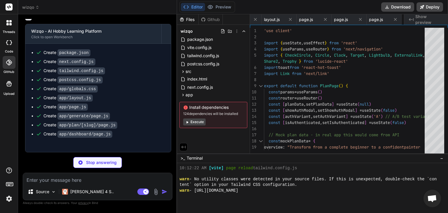
type textarea "x"
type textarea "export { Button, buttonVariants }"
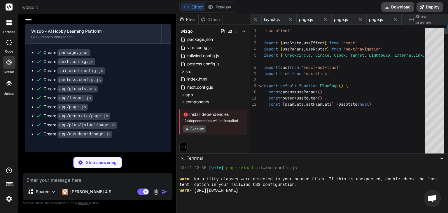
type textarea "x"
type textarea "import { clsx } from "clsx" import { twMerge } from "tailwind-merge" export fun…"
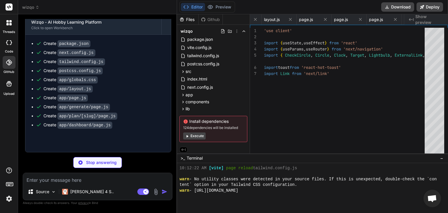
type textarea "x"
type textarea "import { createClient } from '@supabase/supabase-js' const supabaseUrl = proces…"
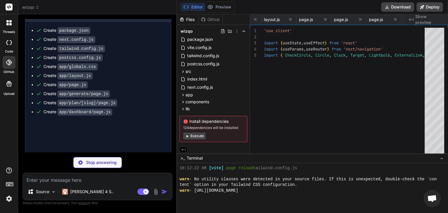
type textarea "x"
type textarea "} return { success: true } }"
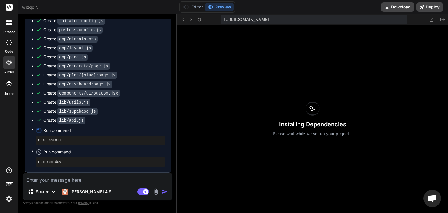
scroll to position [1338, 0]
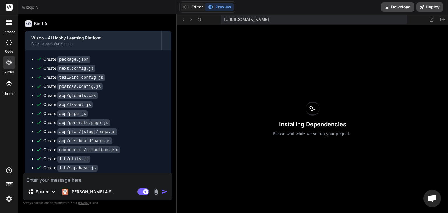
click at [196, 5] on button "Editor" at bounding box center [193, 7] width 24 height 8
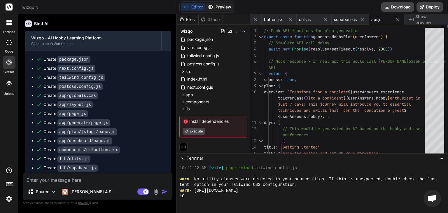
click at [214, 5] on button "Preview" at bounding box center [219, 7] width 29 height 8
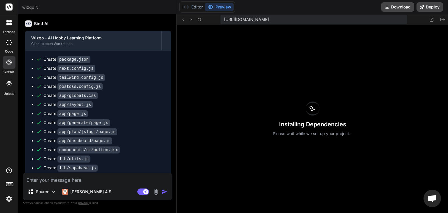
type textarea "x"
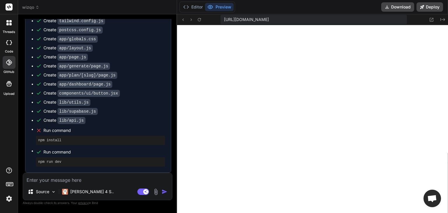
scroll to position [1426, 0]
click at [198, 9] on button "Editor" at bounding box center [193, 7] width 24 height 8
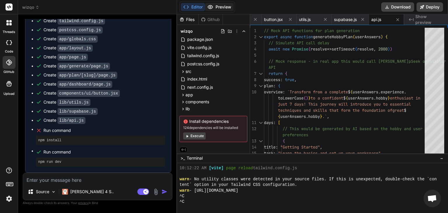
click at [216, 8] on button "Preview" at bounding box center [219, 7] width 29 height 8
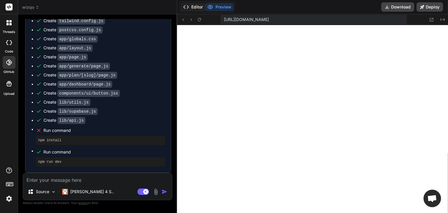
click at [195, 5] on button "Editor" at bounding box center [193, 7] width 24 height 8
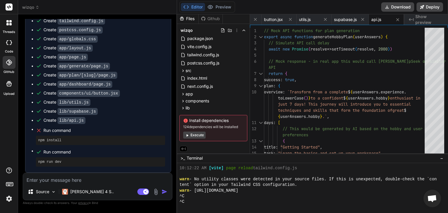
scroll to position [1, 0]
click at [72, 180] on textarea at bounding box center [97, 178] width 149 height 11
type textarea "w"
type textarea "x"
type textarea "ww"
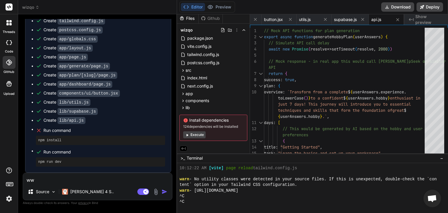
type textarea "x"
type textarea "wwh"
type textarea "x"
type textarea "ww"
type textarea "x"
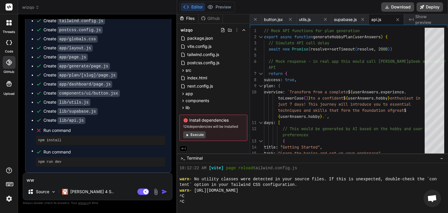
type textarea "w"
type textarea "x"
type textarea "w"
type textarea "x"
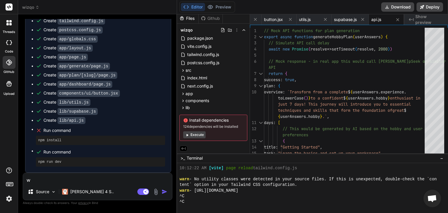
type textarea "wh"
type textarea "x"
type textarea "wha"
type textarea "x"
type textarea "what"
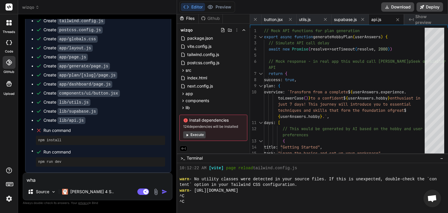
type textarea "x"
type textarea "what"
type textarea "x"
type textarea "what h"
type textarea "x"
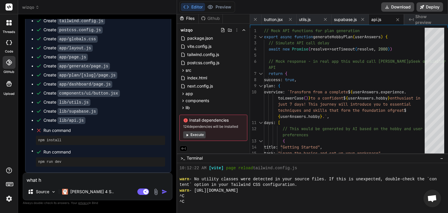
type textarea "what ha"
type textarea "x"
type textarea "what hap"
type textarea "x"
type textarea "what happ"
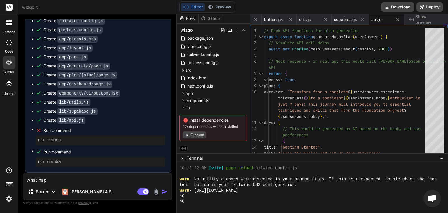
type textarea "x"
type textarea "what happe"
type textarea "x"
type textarea "what happen"
type textarea "x"
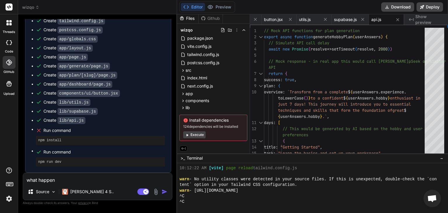
type textarea "what happene"
type textarea "x"
type textarea "what happenee"
type textarea "x"
type textarea "what happeneed"
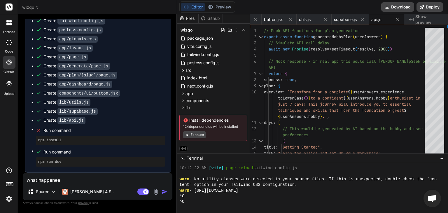
type textarea "x"
type textarea "what happeneed?"
type textarea "x"
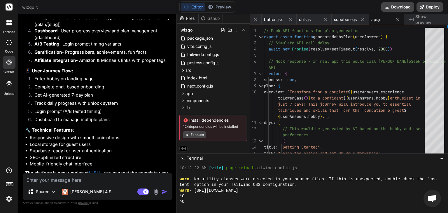
scroll to position [1695, 0]
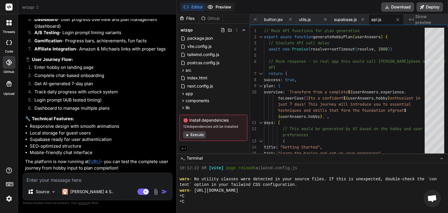
click at [210, 6] on circle at bounding box center [210, 6] width 1 height 1
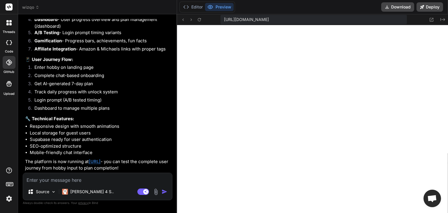
click at [192, 3] on div "Editor Preview" at bounding box center [208, 6] width 56 height 11
click at [198, 5] on button "Editor" at bounding box center [193, 7] width 24 height 8
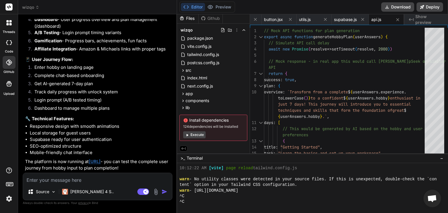
click at [192, 138] on button "Execute" at bounding box center [194, 134] width 22 height 7
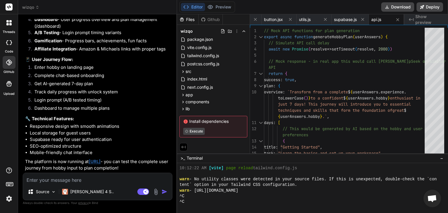
scroll to position [291, 0]
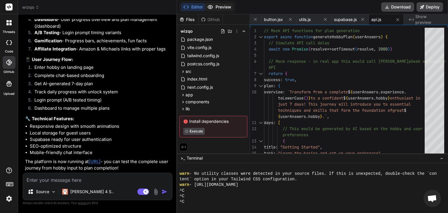
click at [218, 5] on button "Preview" at bounding box center [219, 7] width 29 height 8
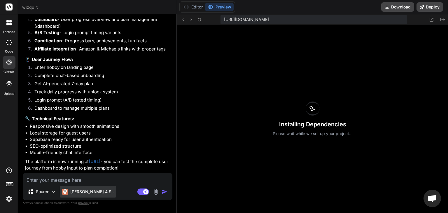
click at [82, 186] on div "Claude 4 S.." at bounding box center [88, 192] width 56 height 12
click at [83, 193] on p "Claude 4 S.." at bounding box center [92, 192] width 44 height 6
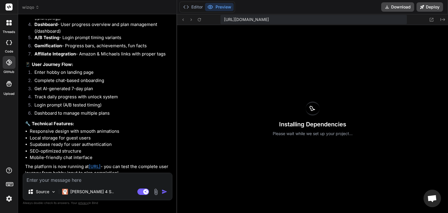
scroll to position [1695, 0]
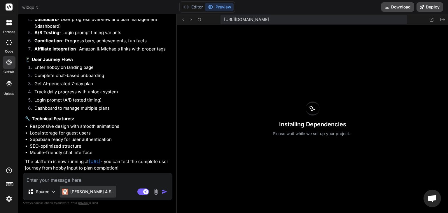
click at [75, 185] on div "Source Claude 4 S.. Agent Mode. When this toggle is activated, AI automatically…" at bounding box center [98, 186] width 150 height 27
click at [194, 7] on button "Editor" at bounding box center [193, 7] width 24 height 8
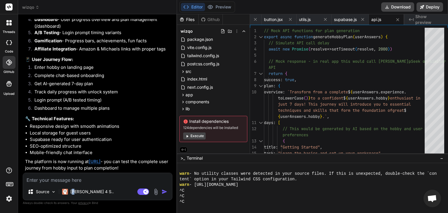
click at [198, 136] on button "Execute" at bounding box center [194, 136] width 22 height 7
type textarea "x"
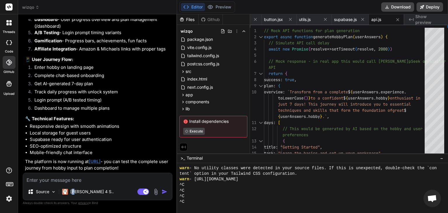
scroll to position [297, 0]
click at [213, 1] on div "Editor Preview Download Deploy" at bounding box center [312, 7] width 271 height 14
click at [214, 2] on div "Editor Preview" at bounding box center [208, 6] width 56 height 11
click at [215, 6] on button "Preview" at bounding box center [219, 7] width 29 height 8
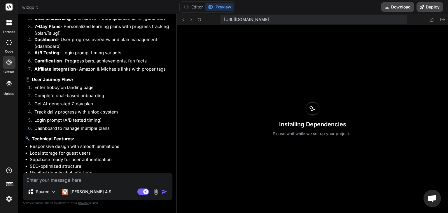
scroll to position [1695, 0]
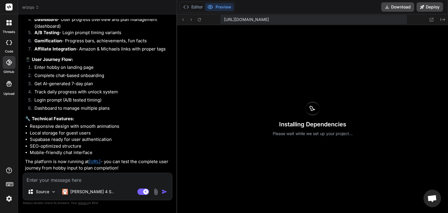
click at [68, 180] on textarea at bounding box center [97, 178] width 149 height 11
type textarea "i"
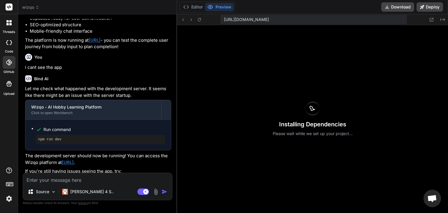
scroll to position [1902, 0]
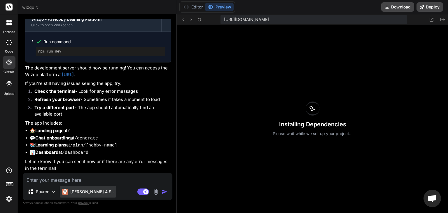
click at [88, 192] on p "Claude 4 S.." at bounding box center [92, 192] width 44 height 6
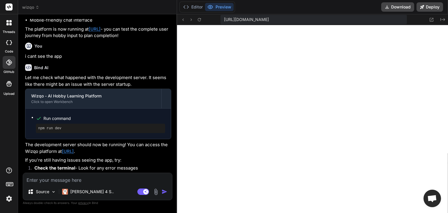
scroll to position [1727, 0]
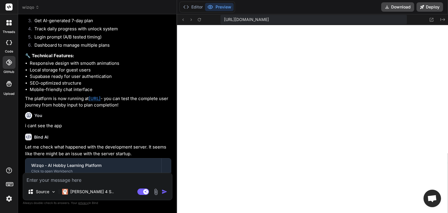
click at [65, 181] on textarea at bounding box center [97, 178] width 149 height 11
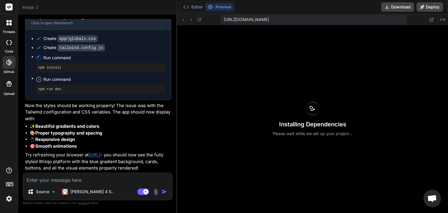
scroll to position [2120, 0]
click at [196, 6] on button "Editor" at bounding box center [193, 7] width 24 height 8
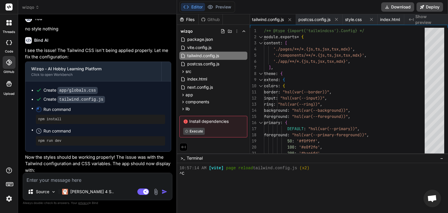
scroll to position [2032, 0]
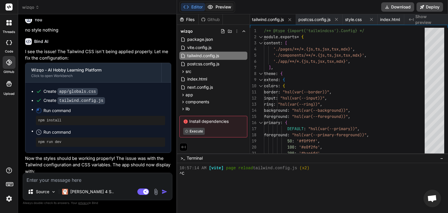
click at [225, 4] on button "Preview" at bounding box center [219, 7] width 29 height 8
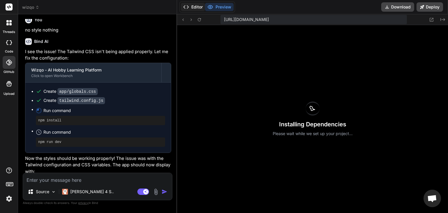
click at [189, 8] on button "Editor" at bounding box center [193, 7] width 24 height 8
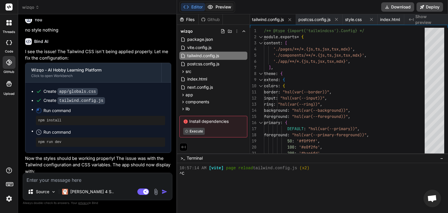
click at [227, 4] on button "Preview" at bounding box center [219, 7] width 29 height 8
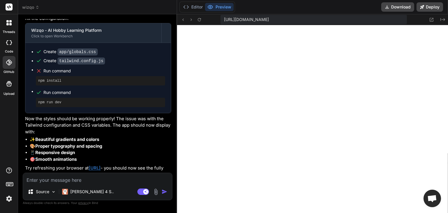
scroll to position [2120, 0]
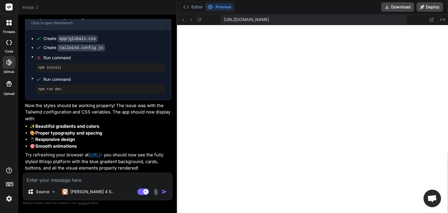
click at [82, 182] on textarea at bounding box center [97, 178] width 149 height 11
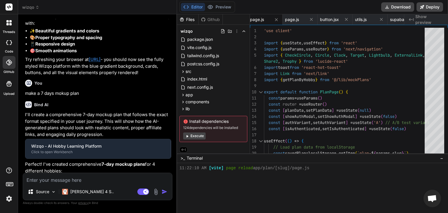
scroll to position [359, 0]
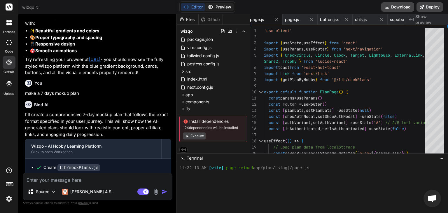
click at [218, 10] on button "Preview" at bounding box center [219, 7] width 29 height 8
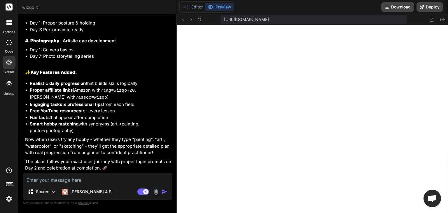
scroll to position [2478, 0]
click at [99, 177] on textarea at bounding box center [97, 178] width 149 height 11
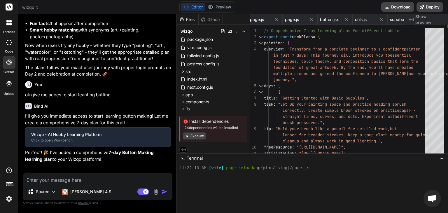
scroll to position [0, 560]
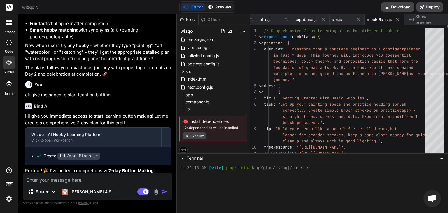
click at [214, 6] on button "Preview" at bounding box center [219, 7] width 29 height 8
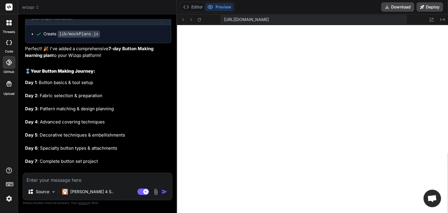
scroll to position [2807, 0]
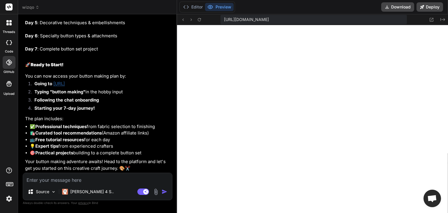
click at [61, 180] on textarea at bounding box center [97, 178] width 149 height 11
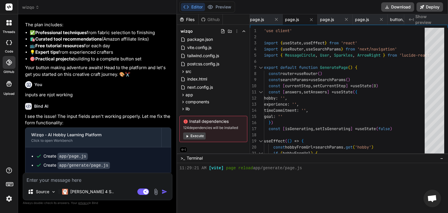
scroll to position [370, 0]
click at [225, 7] on button "Preview" at bounding box center [219, 7] width 29 height 8
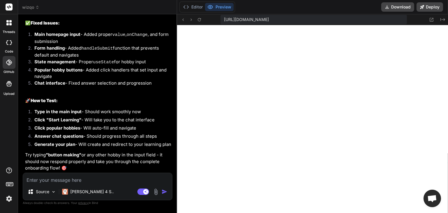
scroll to position [3072, 0]
drag, startPoint x: 79, startPoint y: 189, endPoint x: 81, endPoint y: 186, distance: 4.6
click at [79, 189] on p "Claude 4 S.." at bounding box center [92, 192] width 44 height 6
click at [71, 182] on textarea at bounding box center [97, 178] width 149 height 11
click at [84, 193] on p "Claude 4 S.." at bounding box center [92, 192] width 44 height 6
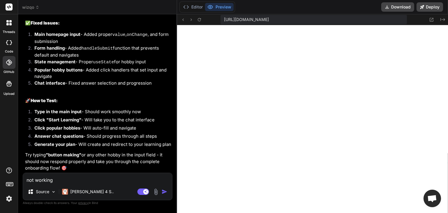
click at [121, 183] on textarea "not working" at bounding box center [97, 178] width 149 height 11
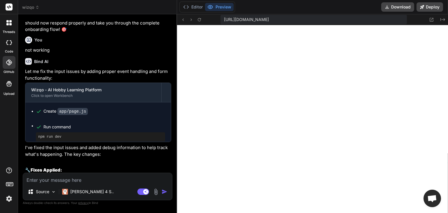
scroll to position [381, 0]
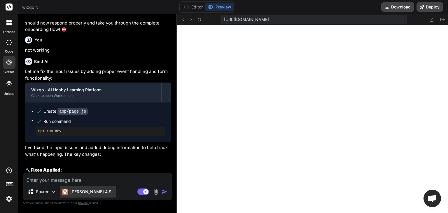
click at [79, 192] on p "Claude 4 S.." at bounding box center [92, 192] width 44 height 6
click at [8, 199] on img at bounding box center [9, 199] width 10 height 10
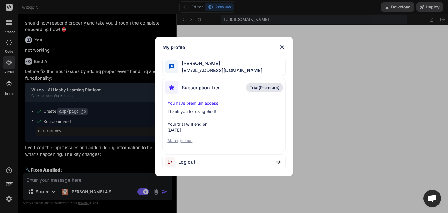
click at [184, 140] on p "Manage Trial" at bounding box center [224, 141] width 113 height 6
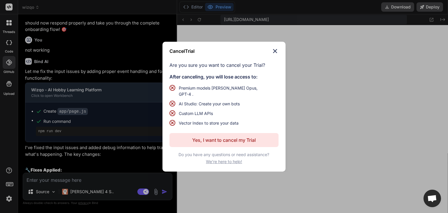
click at [219, 139] on p "Yes, I want to cancel my Trial" at bounding box center [224, 140] width 64 height 7
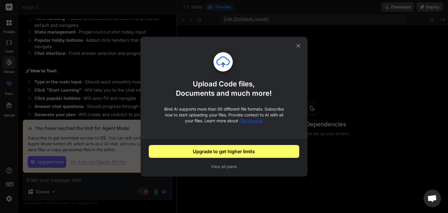
scroll to position [1047, 0]
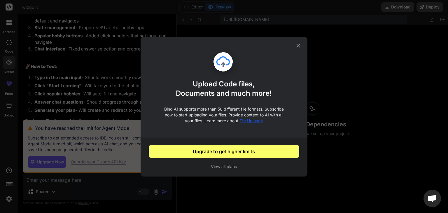
click at [299, 45] on icon at bounding box center [299, 46] width 4 height 4
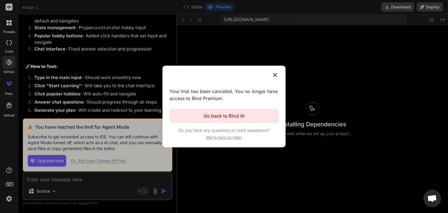
click at [235, 112] on button "Go back to Bind AI" at bounding box center [224, 116] width 109 height 14
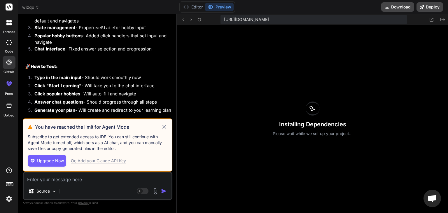
click at [11, 202] on img at bounding box center [9, 199] width 10 height 10
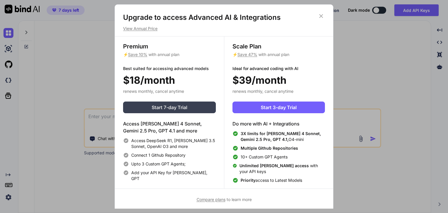
type textarea "x"
click at [173, 104] on span "Start 7-day Trial" at bounding box center [170, 107] width 36 height 7
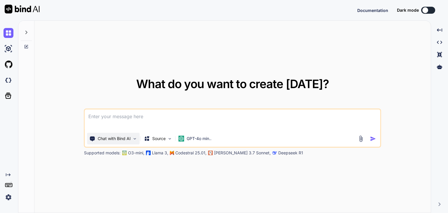
type textarea "x"
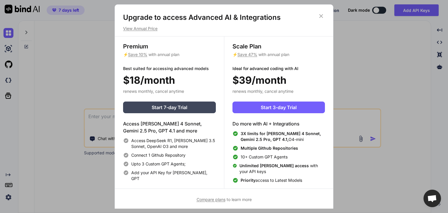
click at [22, 82] on div "Upgrade to access Advanced AI & Integrations View Annual Price Premium ⚡ Save 1…" at bounding box center [224, 106] width 448 height 213
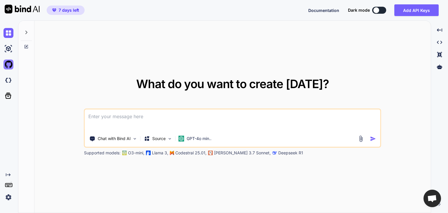
click at [11, 65] on img at bounding box center [9, 65] width 10 height 10
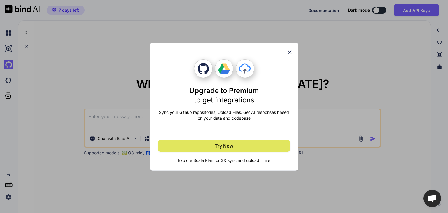
click at [234, 148] on button "Try Now" at bounding box center [224, 146] width 132 height 12
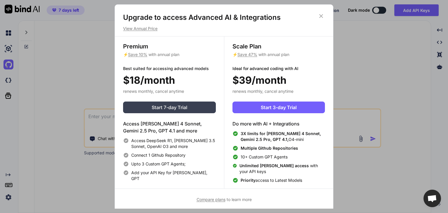
click at [157, 107] on span "Start 7-day Trial" at bounding box center [170, 107] width 36 height 7
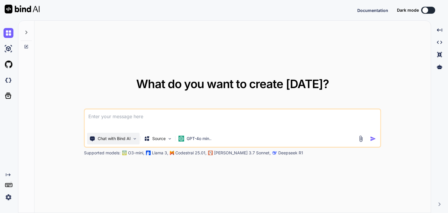
click at [111, 136] on p "Chat with Bind AI" at bounding box center [114, 139] width 33 height 6
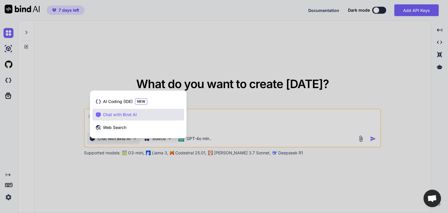
click at [111, 136] on div "AI Coding (IDE) NEW Chat with Bind AI Web Search" at bounding box center [138, 115] width 96 height 45
click at [201, 38] on div at bounding box center [224, 106] width 448 height 213
type textarea "x"
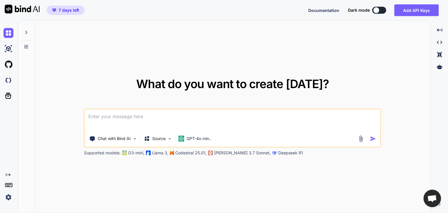
click at [6, 196] on img at bounding box center [9, 197] width 10 height 10
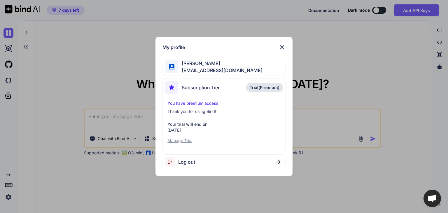
click at [276, 47] on div "My profile" at bounding box center [224, 47] width 123 height 7
click at [280, 48] on img at bounding box center [282, 47] width 7 height 7
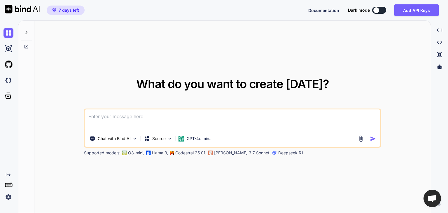
click at [27, 34] on icon at bounding box center [26, 32] width 5 height 5
